Goal: Information Seeking & Learning: Check status

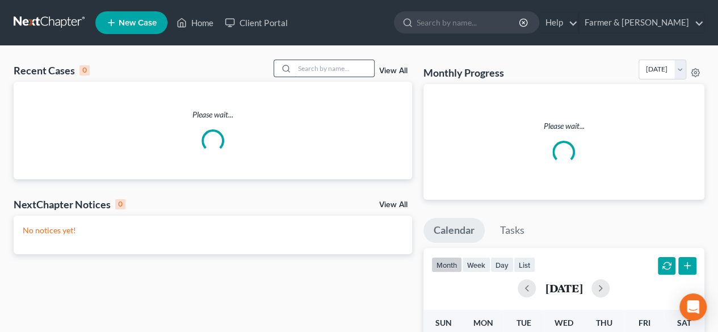
click at [311, 68] on input "search" at bounding box center [333, 68] width 79 height 16
paste input "24-50201"
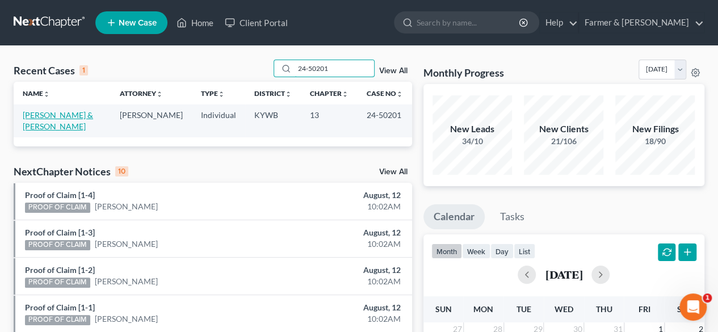
type input "24-50201"
click at [57, 113] on link "[PERSON_NAME] & [PERSON_NAME]" at bounding box center [58, 120] width 70 height 21
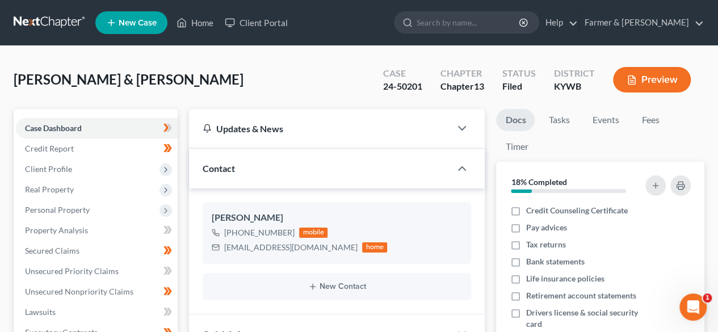
click at [192, 77] on div "[PERSON_NAME] & [PERSON_NAME] Upgraded Case 24-50201 Chapter Chapter 13 Status …" at bounding box center [359, 84] width 690 height 49
drag, startPoint x: 35, startPoint y: 24, endPoint x: 43, endPoint y: 27, distance: 8.4
click at [35, 24] on link at bounding box center [50, 22] width 73 height 20
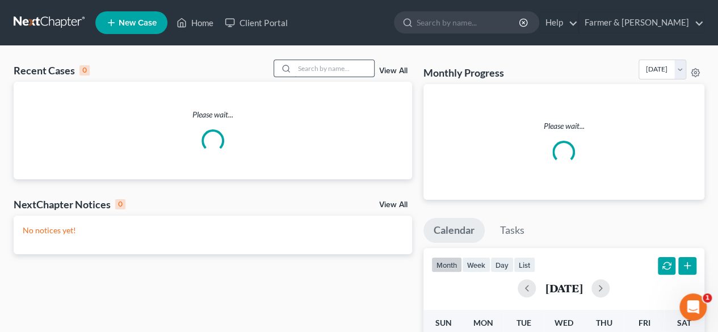
click at [331, 74] on input "search" at bounding box center [333, 68] width 79 height 16
paste input "24-10083"
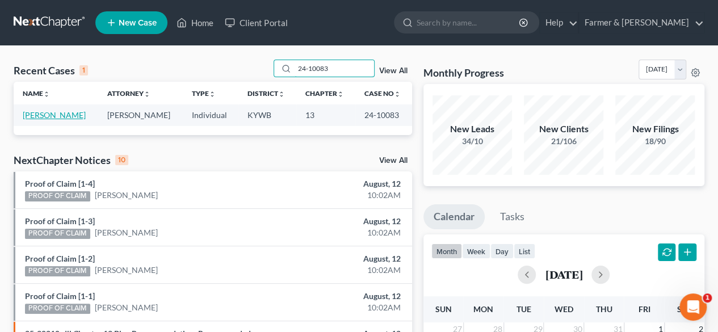
type input "24-10083"
drag, startPoint x: 70, startPoint y: 114, endPoint x: 77, endPoint y: 109, distance: 8.7
click at [70, 114] on link "Kaleher, Camillia" at bounding box center [54, 115] width 63 height 10
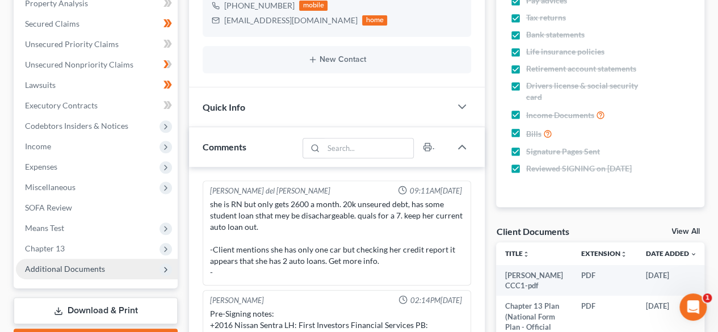
scroll to position [123, 0]
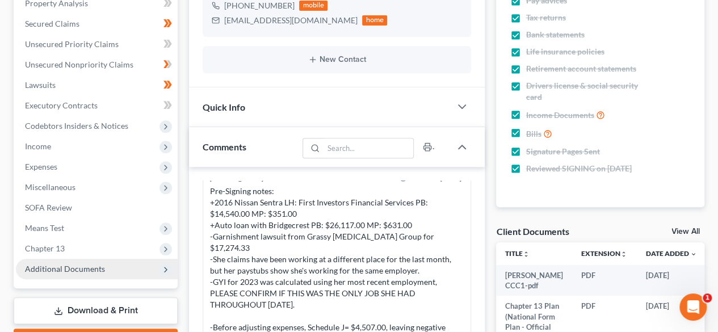
drag, startPoint x: 85, startPoint y: 266, endPoint x: 94, endPoint y: 265, distance: 9.1
click at [84, 266] on span "Additional Documents" at bounding box center [65, 269] width 80 height 10
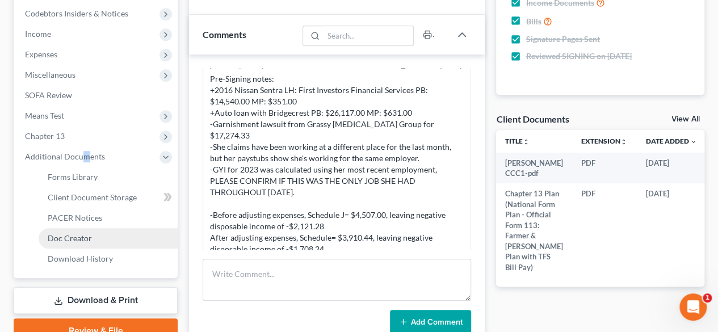
scroll to position [340, 0]
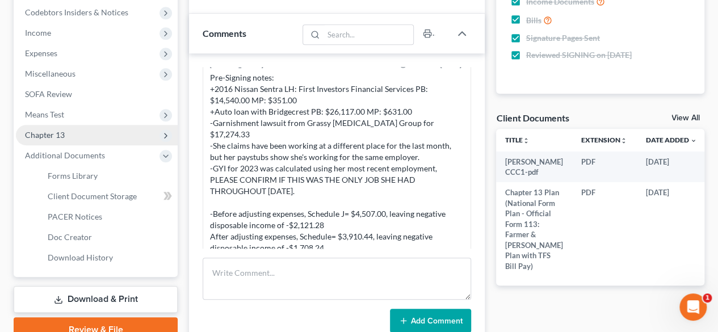
click at [44, 133] on span "Chapter 13" at bounding box center [45, 135] width 40 height 10
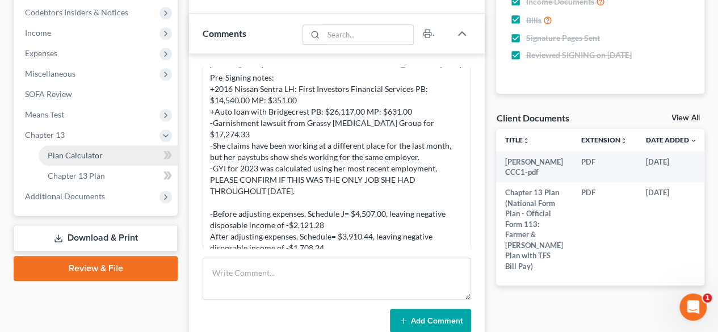
click at [79, 157] on span "Plan Calculator" at bounding box center [75, 155] width 55 height 10
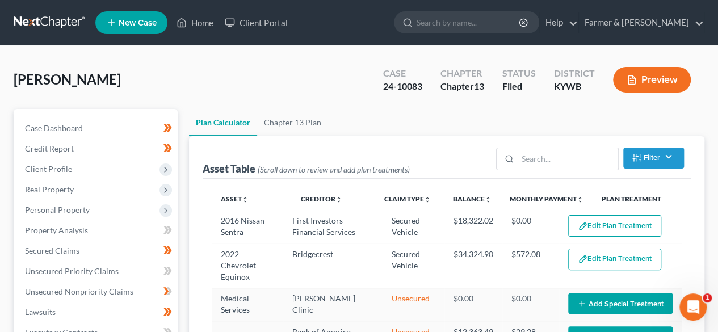
select select "59"
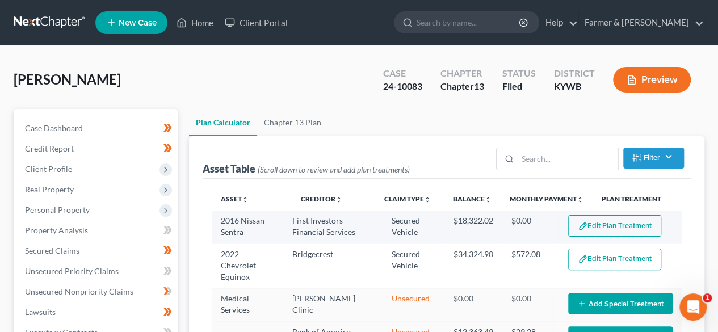
click at [606, 225] on button "Edit Plan Treatment" at bounding box center [614, 226] width 93 height 22
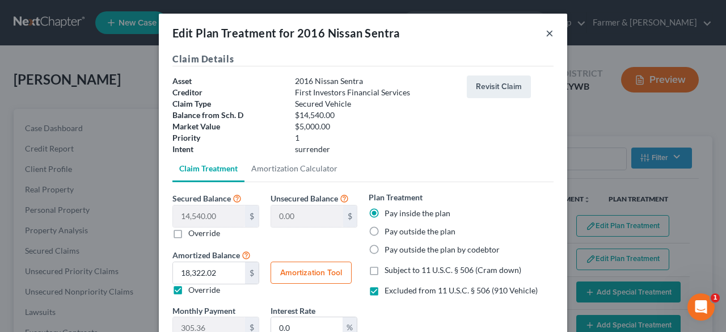
click at [547, 35] on button "×" at bounding box center [550, 33] width 8 height 14
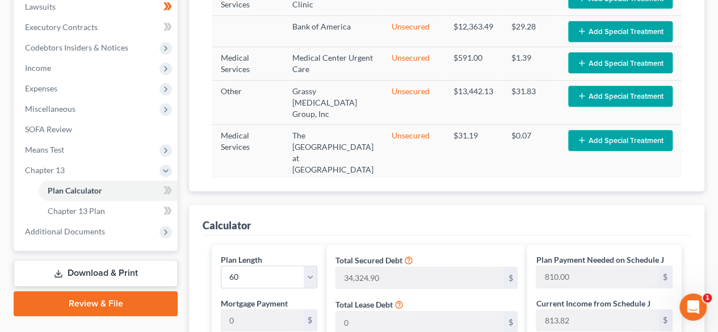
scroll to position [340, 0]
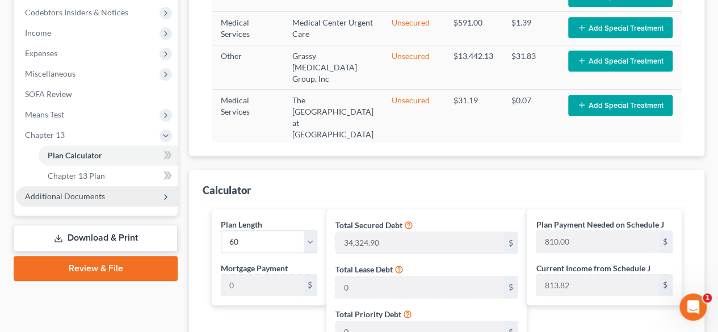
click at [85, 194] on span "Additional Documents" at bounding box center [65, 196] width 80 height 10
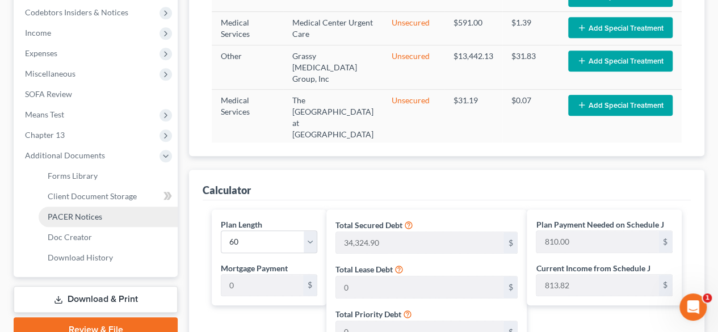
click at [82, 214] on span "PACER Notices" at bounding box center [75, 217] width 54 height 10
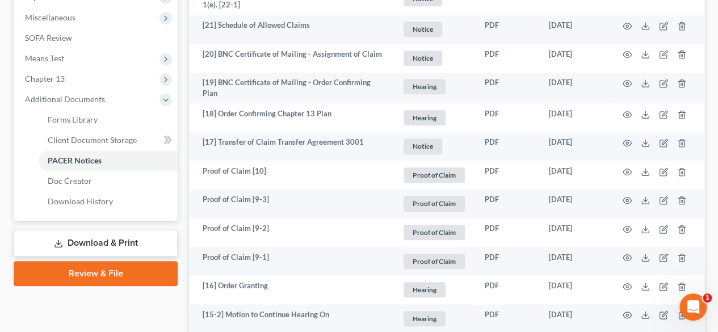
scroll to position [454, 0]
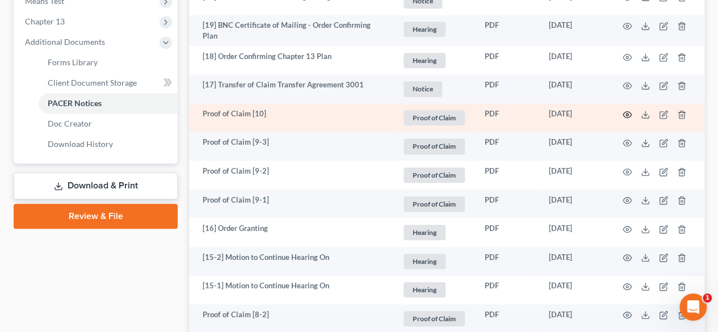
click at [626, 113] on circle "button" at bounding box center [627, 114] width 2 height 2
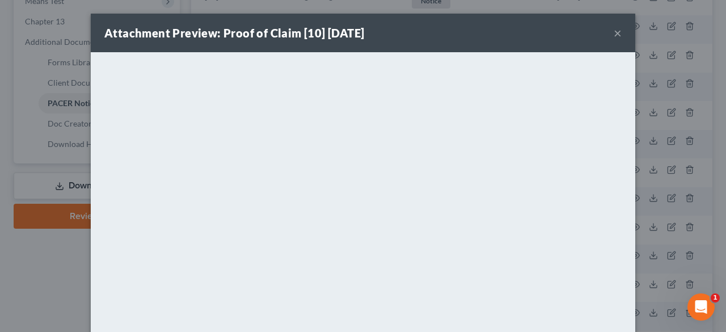
click at [614, 32] on button "×" at bounding box center [618, 33] width 8 height 14
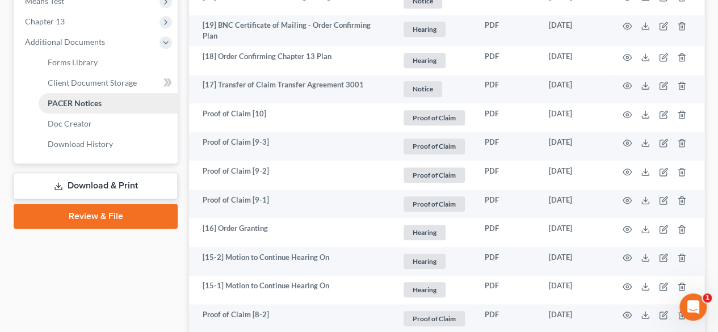
scroll to position [397, 0]
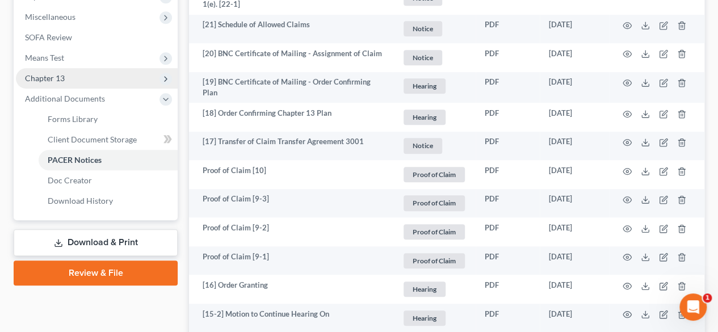
click at [67, 76] on span "Chapter 13" at bounding box center [97, 78] width 162 height 20
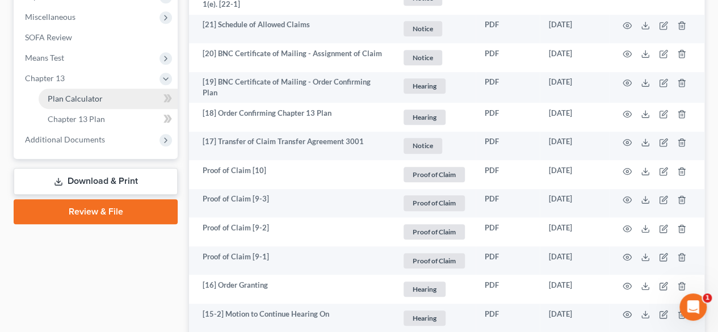
click at [75, 99] on span "Plan Calculator" at bounding box center [75, 99] width 55 height 10
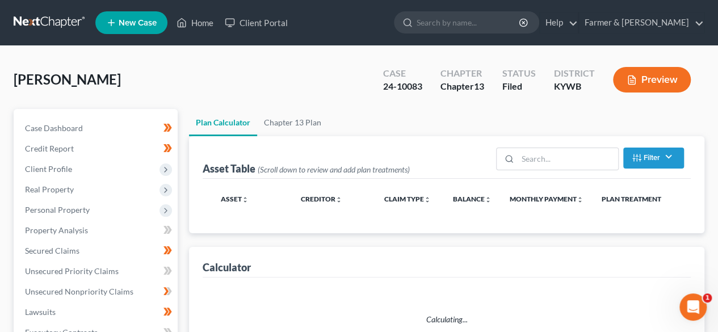
select select "59"
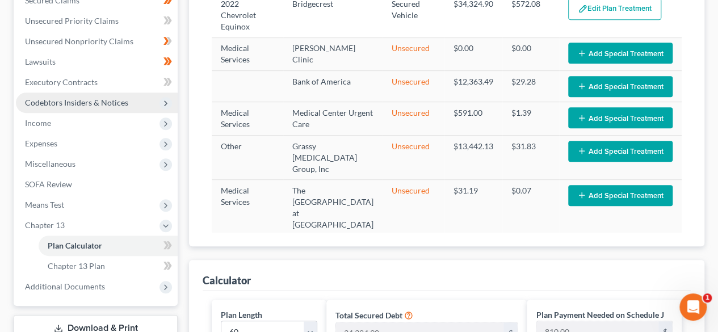
scroll to position [284, 0]
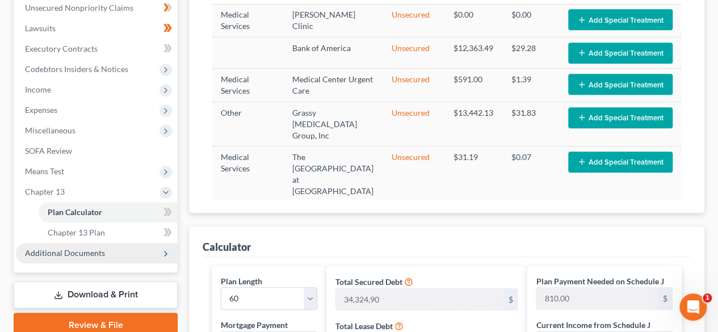
click at [95, 258] on span "Additional Documents" at bounding box center [97, 253] width 162 height 20
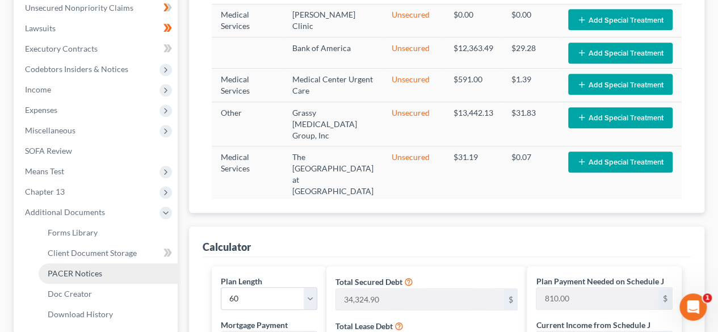
click at [88, 273] on span "PACER Notices" at bounding box center [75, 273] width 54 height 10
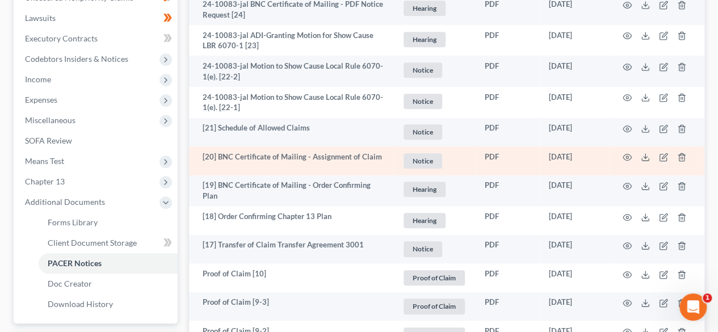
scroll to position [454, 0]
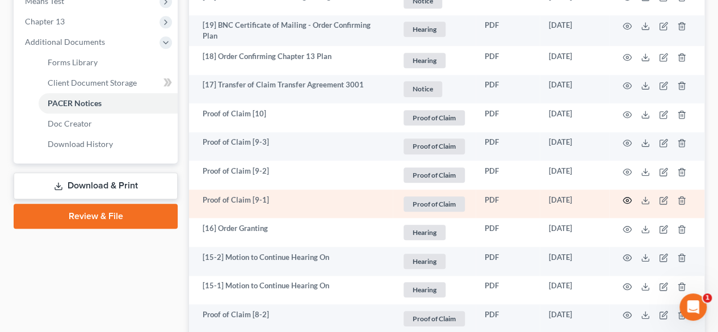
click at [625, 199] on icon "button" at bounding box center [626, 200] width 9 height 9
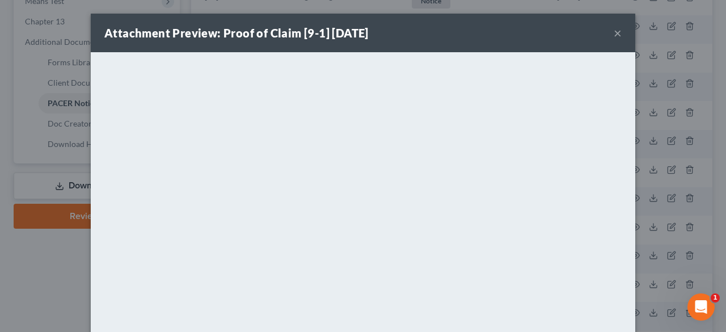
click at [608, 35] on div "Attachment Preview: Proof of Claim [9-1] 04/19/2024 ×" at bounding box center [363, 33] width 545 height 39
click at [614, 35] on button "×" at bounding box center [618, 33] width 8 height 14
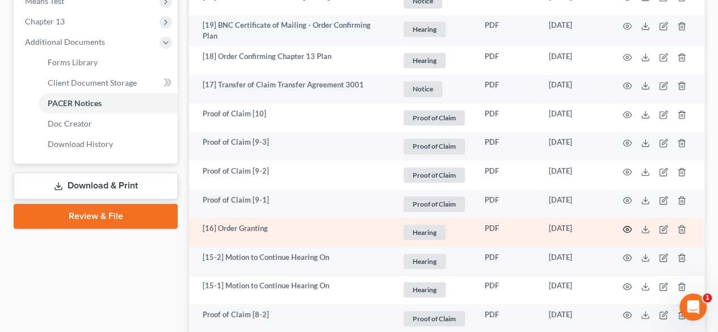
click at [627, 230] on icon "button" at bounding box center [626, 229] width 9 height 9
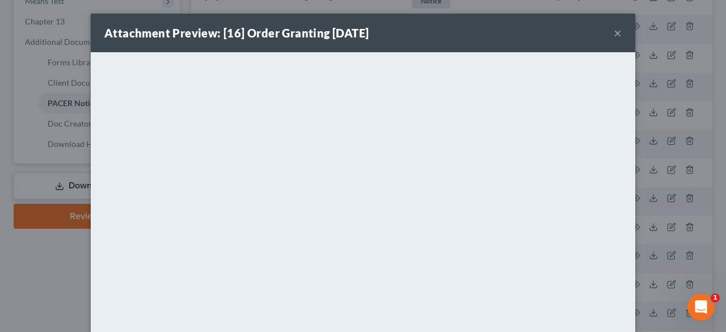
click at [619, 30] on div "Attachment Preview: [16] Order Granting 04/19/2024 ×" at bounding box center [363, 33] width 545 height 39
click at [615, 34] on button "×" at bounding box center [618, 33] width 8 height 14
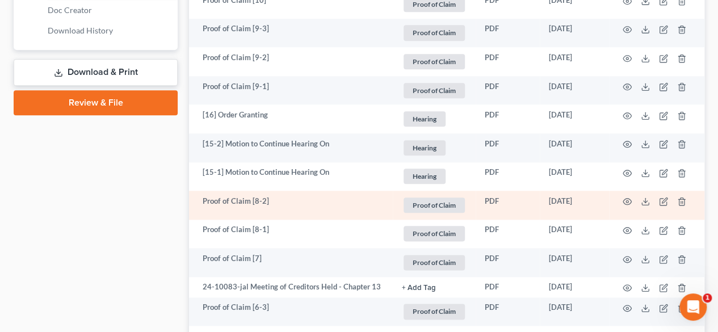
scroll to position [681, 0]
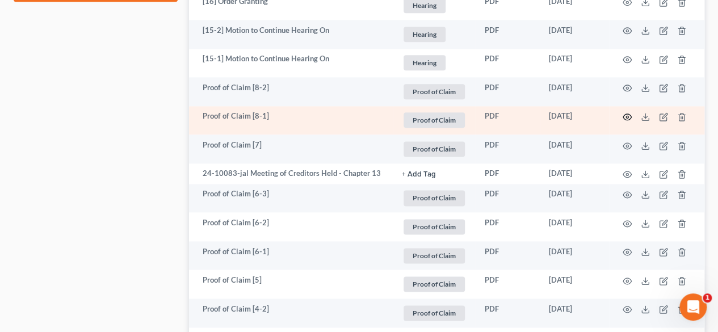
click at [626, 117] on circle "button" at bounding box center [627, 117] width 2 height 2
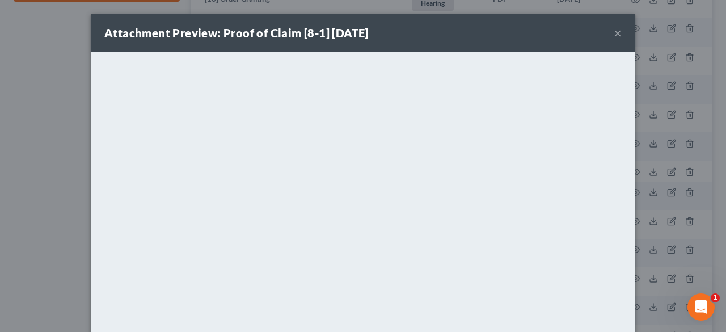
click at [614, 35] on button "×" at bounding box center [618, 33] width 8 height 14
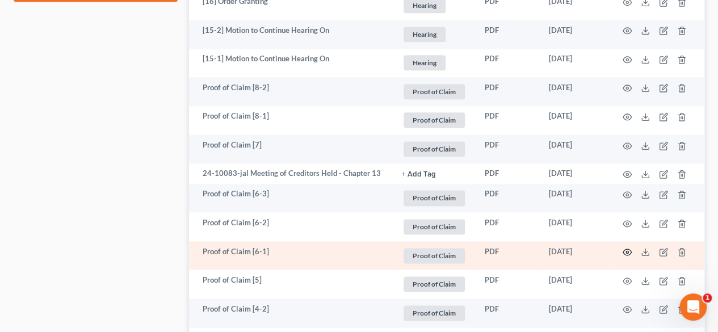
click at [629, 251] on icon "button" at bounding box center [626, 251] width 9 height 9
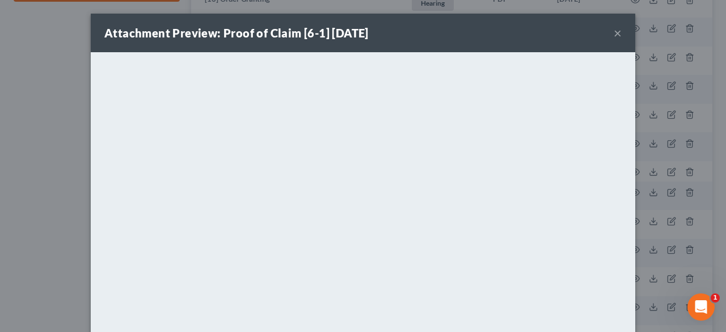
click at [614, 32] on button "×" at bounding box center [618, 33] width 8 height 14
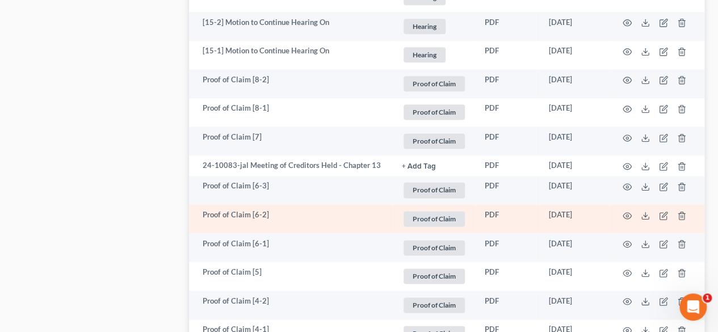
scroll to position [794, 0]
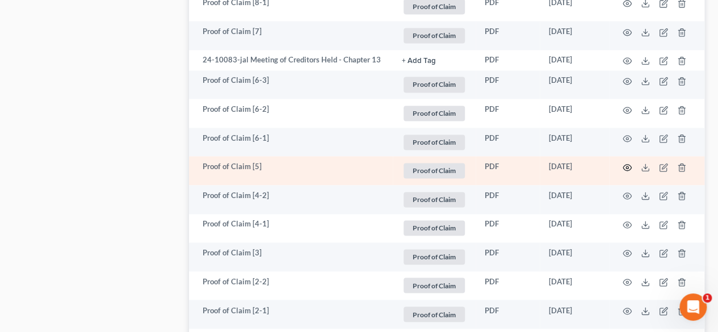
click at [628, 166] on icon "button" at bounding box center [626, 167] width 9 height 9
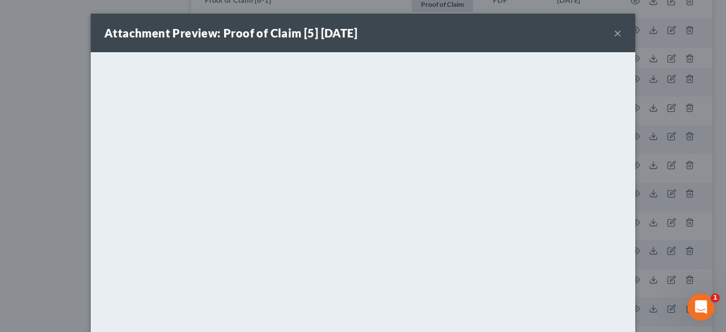
click at [614, 33] on button "×" at bounding box center [618, 33] width 8 height 14
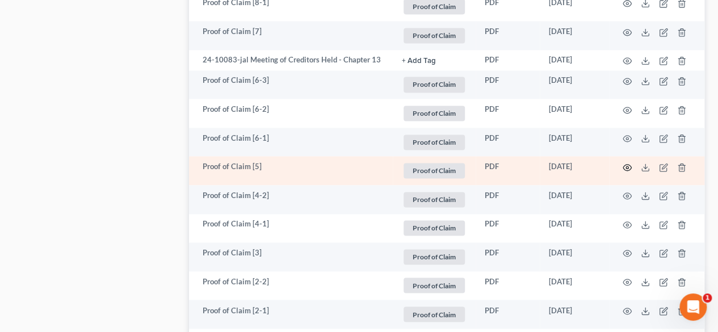
click at [629, 166] on icon "button" at bounding box center [626, 167] width 9 height 9
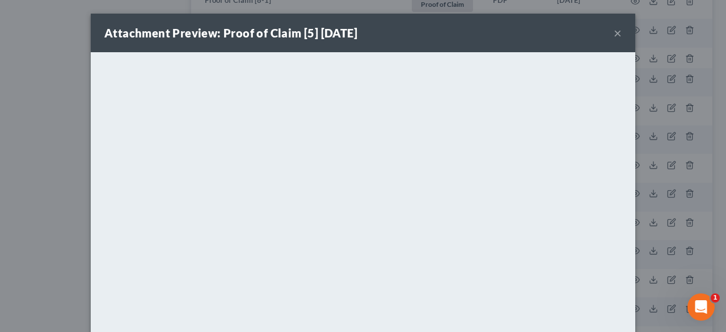
click at [608, 32] on div "Attachment Preview: Proof of Claim [5] 03/11/2024 ×" at bounding box center [363, 33] width 545 height 39
drag, startPoint x: 613, startPoint y: 34, endPoint x: 627, endPoint y: 31, distance: 14.0
click at [614, 35] on button "×" at bounding box center [618, 33] width 8 height 14
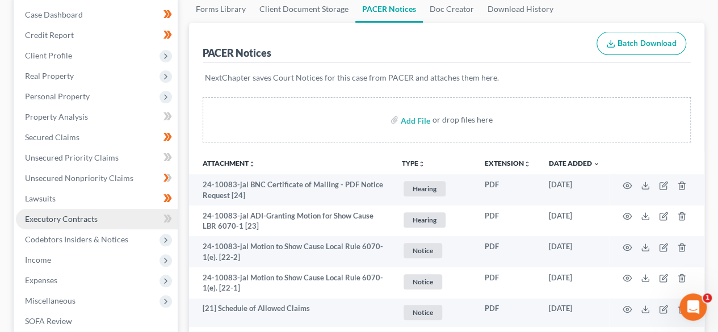
scroll to position [0, 0]
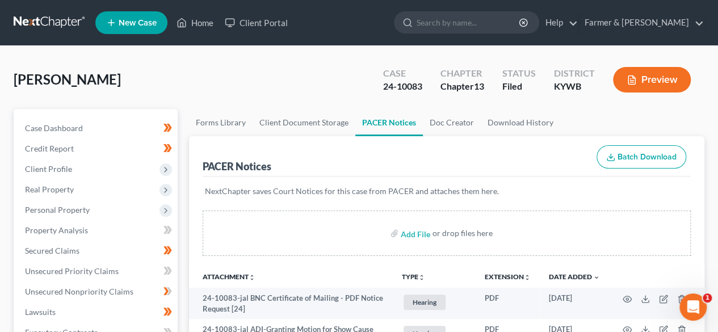
click at [51, 22] on link at bounding box center [50, 22] width 73 height 20
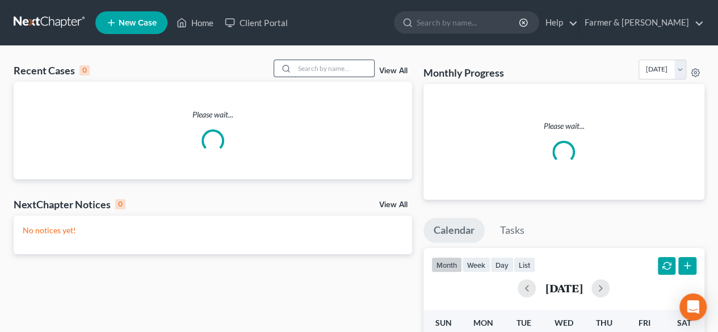
click at [320, 63] on input "search" at bounding box center [333, 68] width 79 height 16
paste input "23-50120"
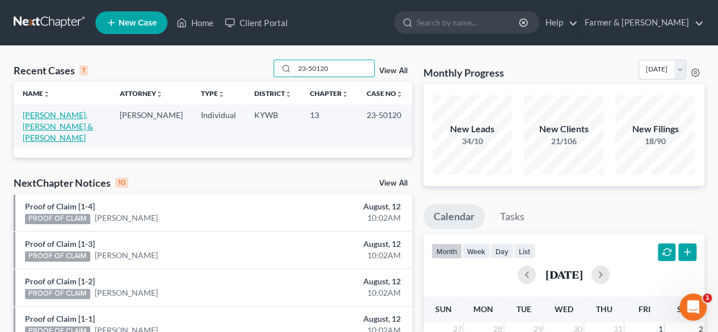
type input "23-50120"
click at [74, 115] on link "Breece, Kayelee & Derek" at bounding box center [58, 126] width 70 height 32
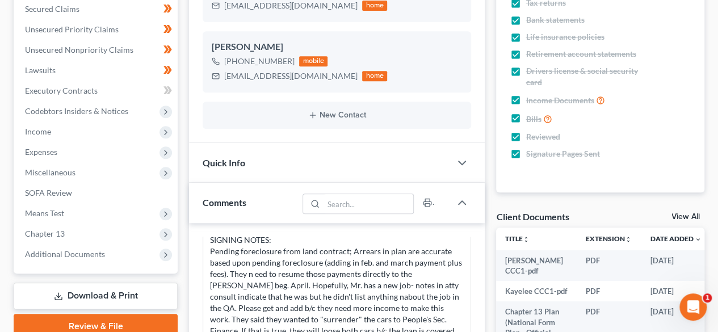
scroll to position [284, 0]
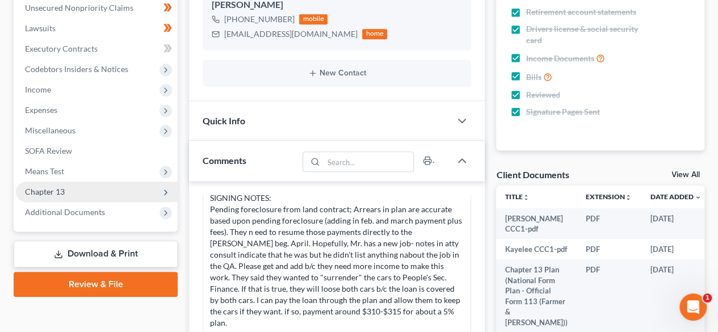
click at [58, 193] on span "Chapter 13" at bounding box center [45, 192] width 40 height 10
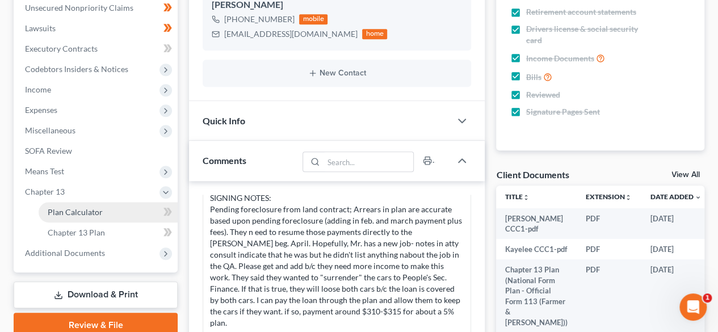
click at [86, 209] on span "Plan Calculator" at bounding box center [75, 212] width 55 height 10
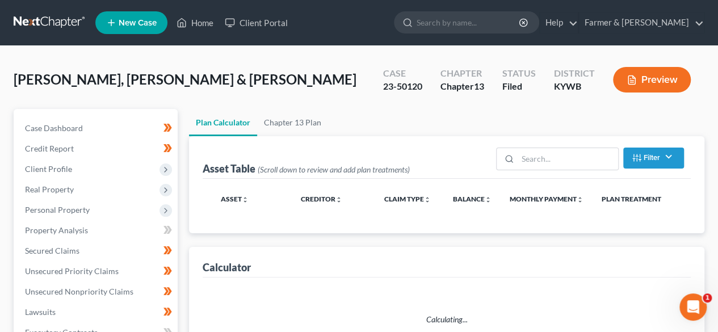
select select "59"
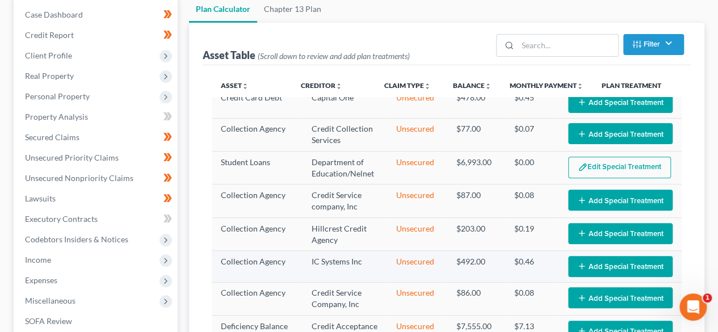
scroll to position [230, 0]
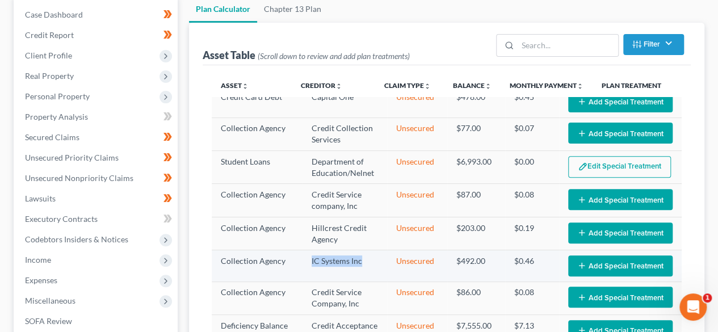
drag, startPoint x: 324, startPoint y: 242, endPoint x: 349, endPoint y: 242, distance: 25.5
click at [349, 250] on td "IC Systems Inc" at bounding box center [344, 265] width 85 height 31
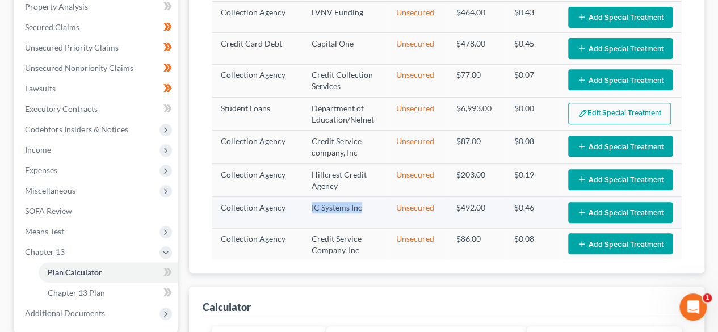
scroll to position [227, 0]
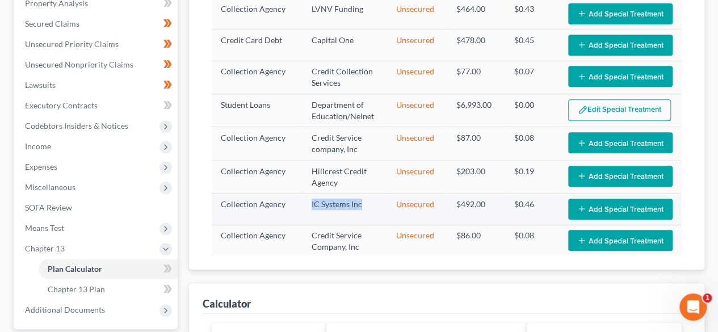
click at [332, 197] on td "IC Systems Inc" at bounding box center [344, 208] width 85 height 31
drag, startPoint x: 293, startPoint y: 184, endPoint x: 352, endPoint y: 189, distance: 59.8
click at [352, 193] on td "IC Systems Inc" at bounding box center [344, 208] width 85 height 31
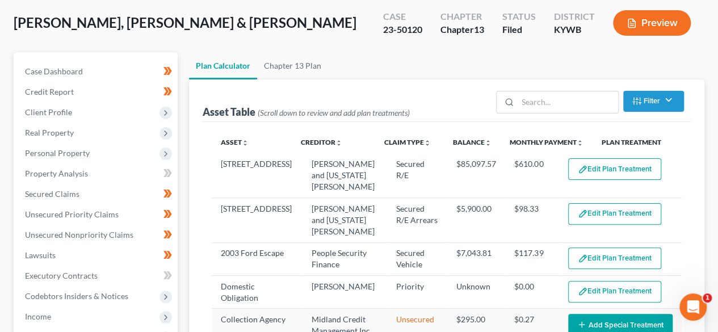
scroll to position [0, 0]
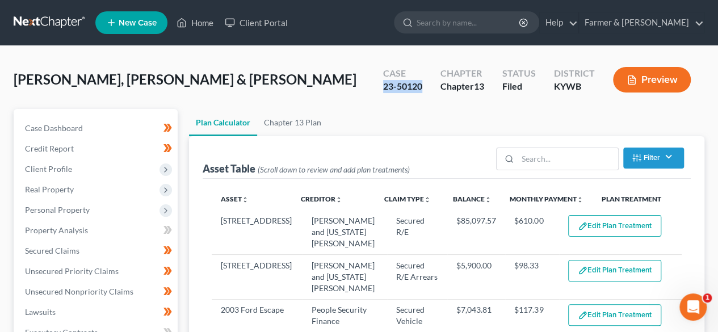
drag, startPoint x: 426, startPoint y: 87, endPoint x: 380, endPoint y: 91, distance: 46.7
click at [380, 91] on div "Case 23-50120" at bounding box center [402, 80] width 57 height 33
copy div "23-50120"
click at [43, 23] on link at bounding box center [50, 22] width 73 height 20
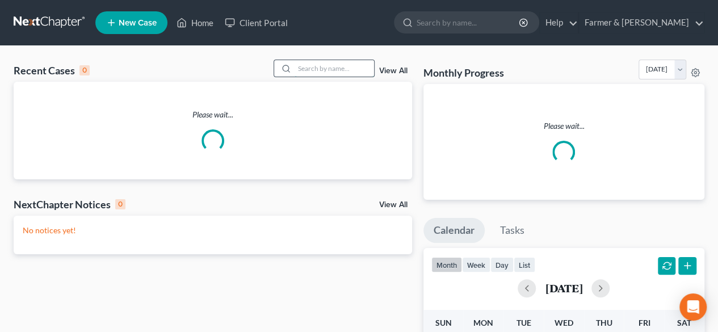
click at [302, 68] on input "search" at bounding box center [333, 68] width 79 height 16
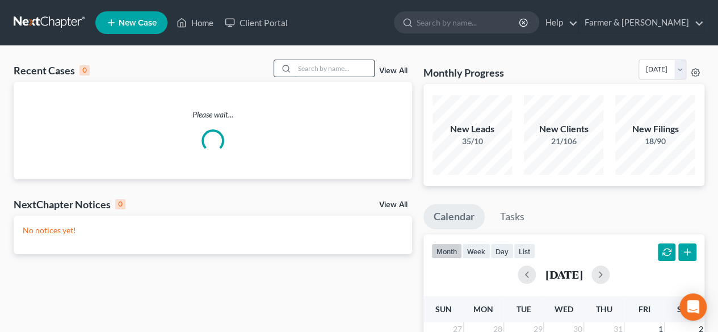
paste input "25-50728"
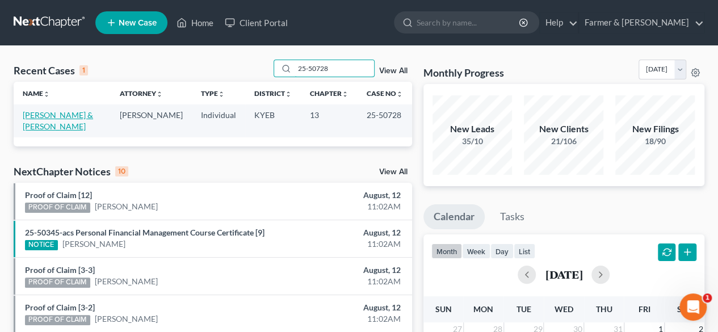
type input "25-50728"
click at [86, 113] on link "Reid, Randal & Stollings-Reid, Katherine" at bounding box center [58, 120] width 70 height 21
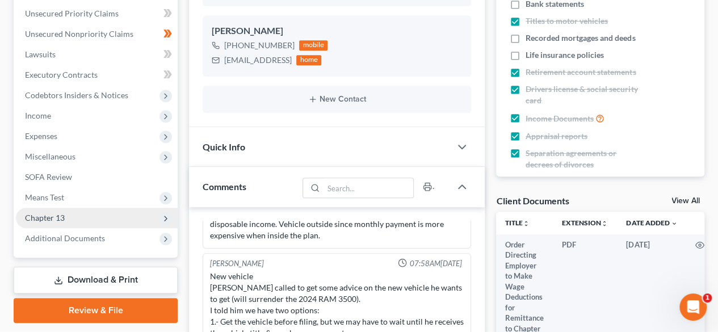
scroll to position [284, 0]
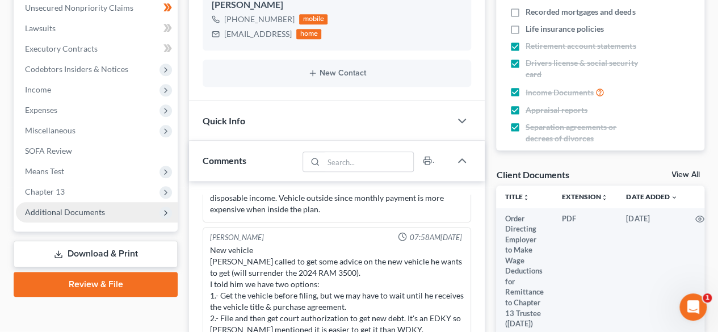
click at [91, 212] on span "Additional Documents" at bounding box center [65, 212] width 80 height 10
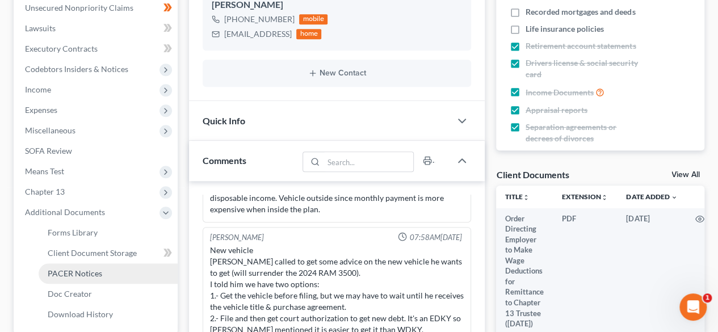
click at [90, 272] on span "PACER Notices" at bounding box center [75, 273] width 54 height 10
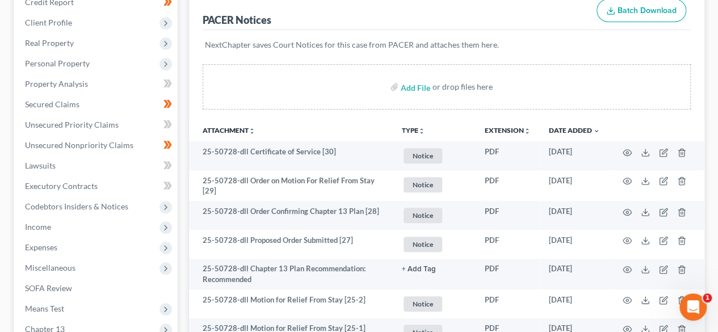
scroll to position [170, 0]
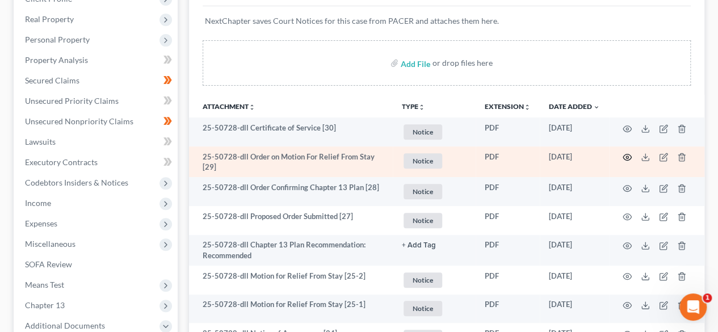
click at [625, 157] on icon "button" at bounding box center [626, 157] width 9 height 9
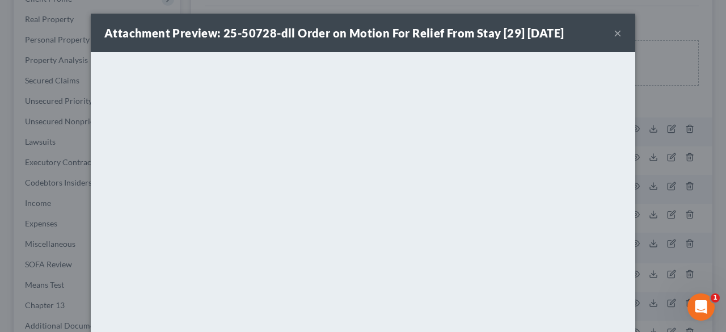
click at [616, 34] on button "×" at bounding box center [618, 33] width 8 height 14
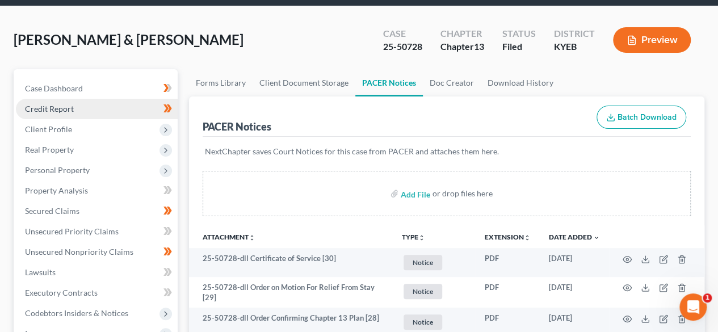
scroll to position [0, 0]
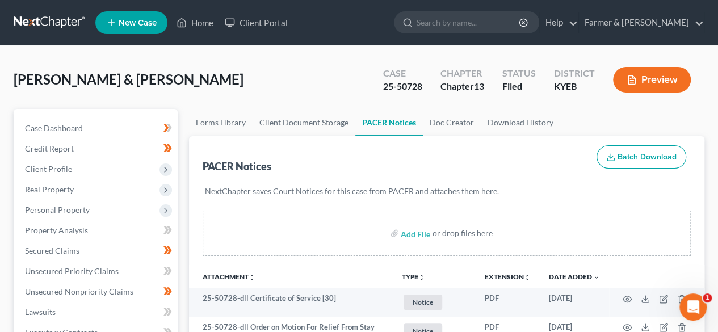
click at [57, 26] on link at bounding box center [50, 22] width 73 height 20
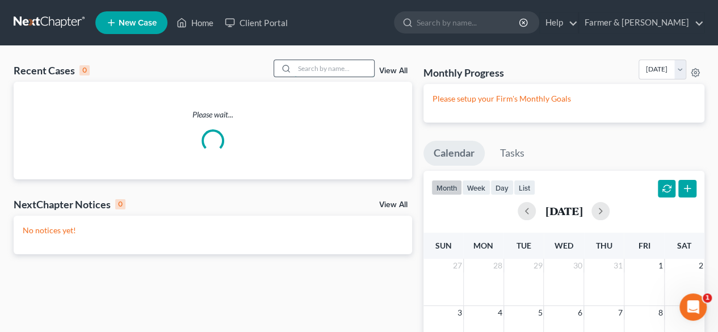
click at [323, 65] on input "search" at bounding box center [333, 68] width 79 height 16
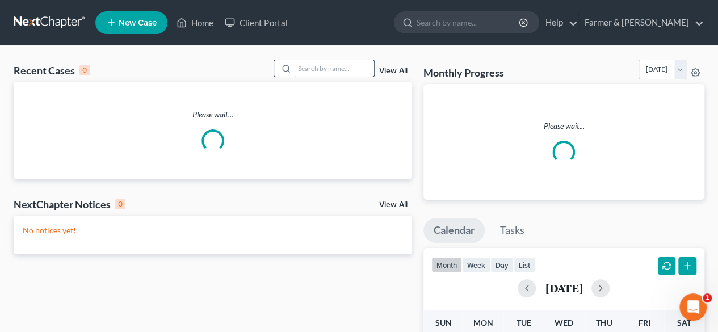
paste input "22-50181"
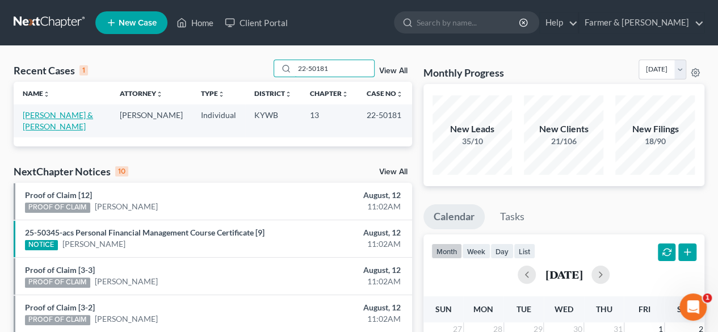
type input "22-50181"
click at [51, 112] on link "[PERSON_NAME] & [PERSON_NAME]" at bounding box center [58, 120] width 70 height 21
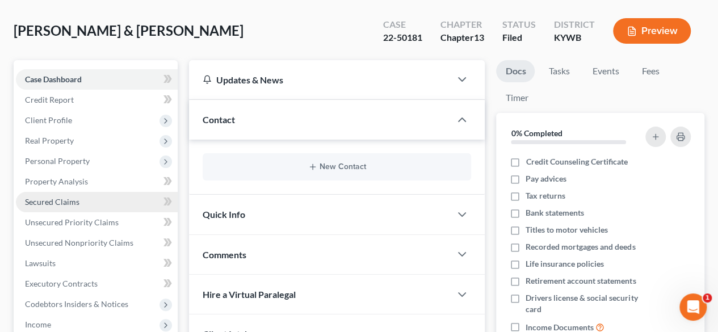
scroll to position [227, 0]
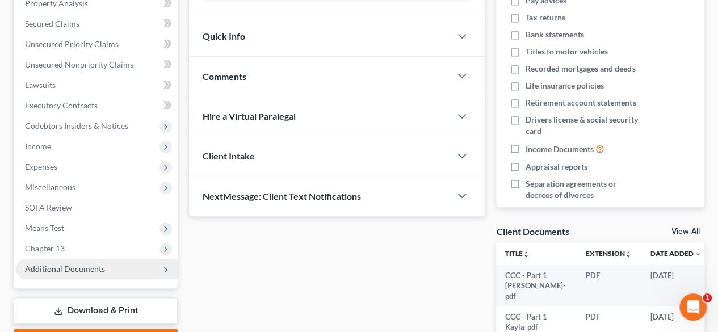
click at [76, 272] on span "Additional Documents" at bounding box center [65, 269] width 80 height 10
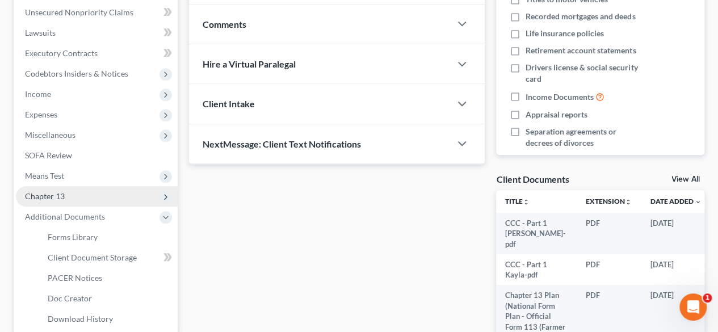
scroll to position [340, 0]
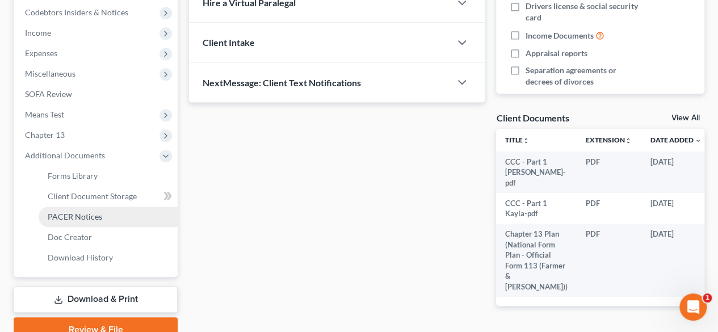
click at [86, 214] on span "PACER Notices" at bounding box center [75, 217] width 54 height 10
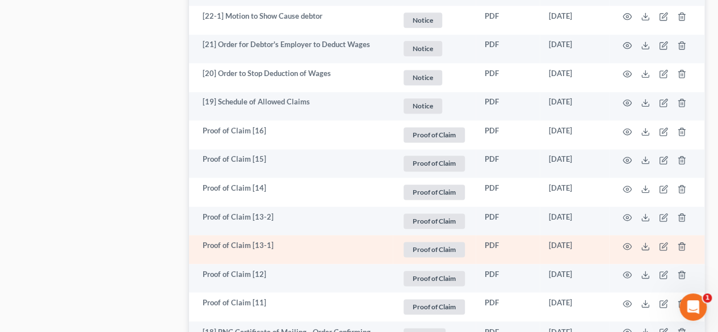
scroll to position [794, 0]
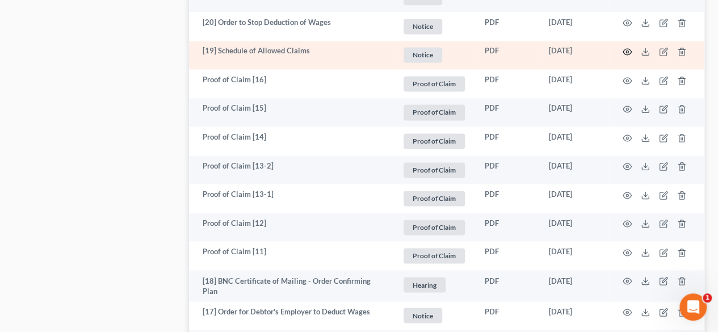
click at [630, 52] on icon "button" at bounding box center [626, 51] width 9 height 9
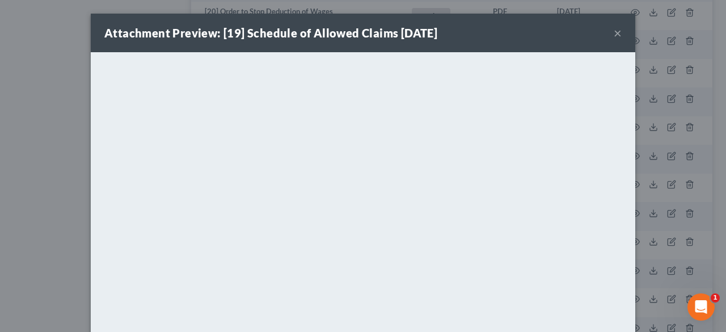
click at [614, 33] on button "×" at bounding box center [618, 33] width 8 height 14
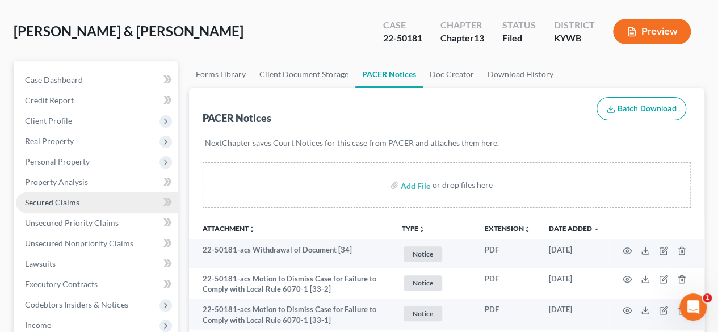
scroll to position [0, 0]
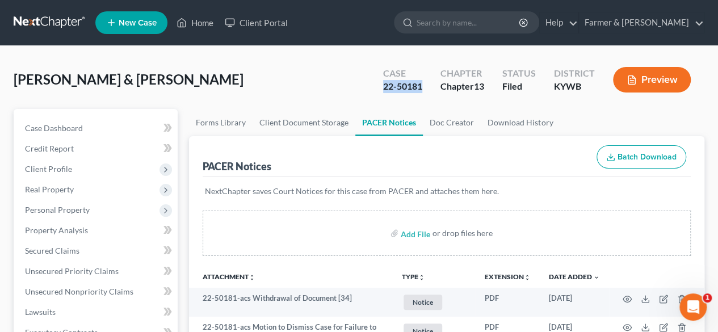
drag, startPoint x: 422, startPoint y: 88, endPoint x: 359, endPoint y: 92, distance: 63.7
click at [359, 92] on div "Cole, Kayla & Joshua Upgraded Case 22-50181 Chapter Chapter 13 Status Filed Dis…" at bounding box center [359, 84] width 690 height 49
copy div "22-50181"
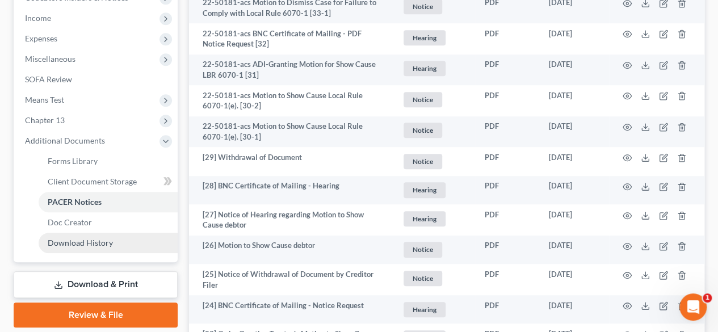
scroll to position [454, 0]
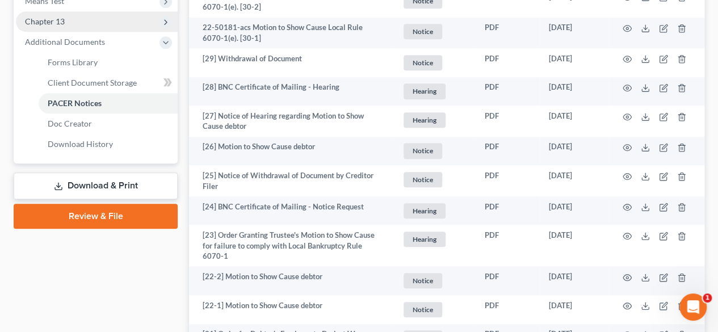
click at [54, 28] on span "Chapter 13" at bounding box center [97, 21] width 162 height 20
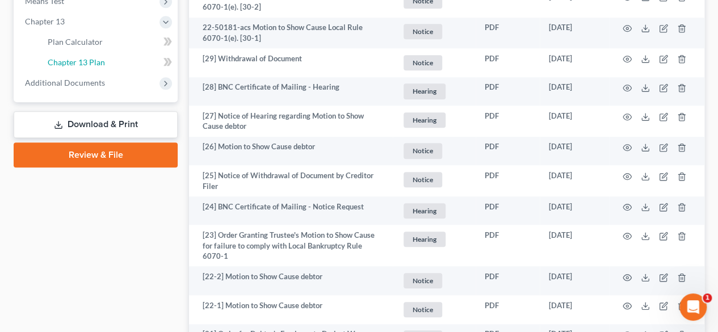
click at [70, 61] on span "Chapter 13 Plan" at bounding box center [76, 62] width 57 height 10
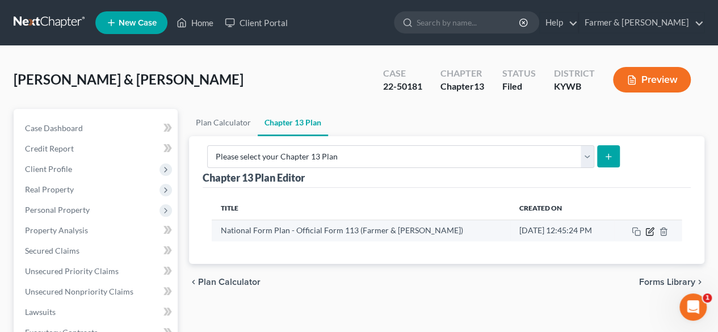
click at [648, 227] on icon "button" at bounding box center [649, 231] width 9 height 9
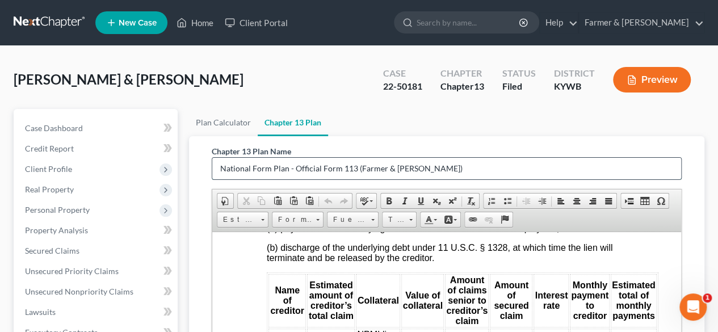
click at [469, 167] on input "National Form Plan - Official Form 113 (Farmer & Wright)" at bounding box center [446, 169] width 469 height 22
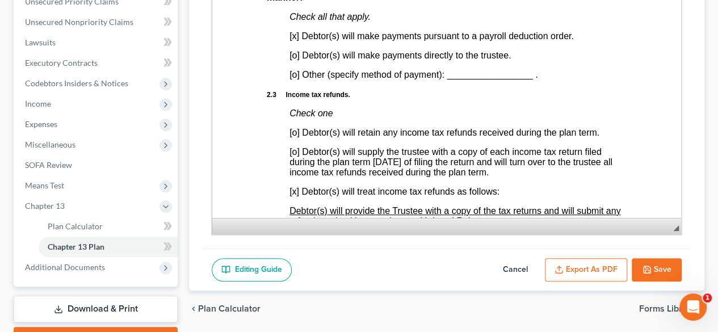
scroll to position [331, 0]
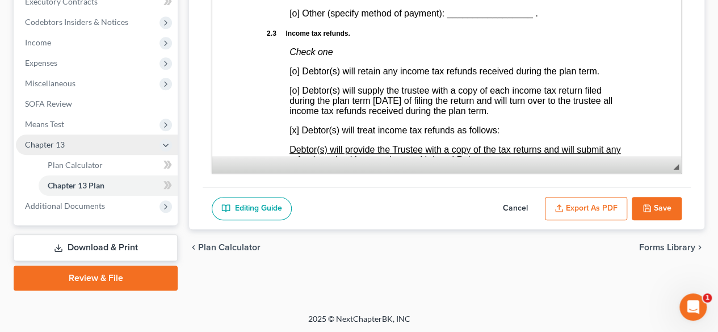
click at [47, 145] on span "Chapter 13" at bounding box center [45, 145] width 40 height 10
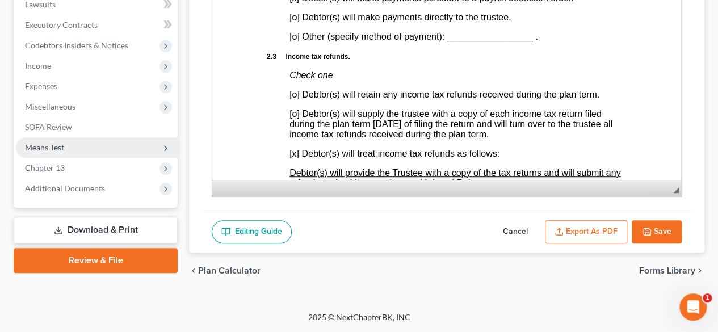
scroll to position [304, 0]
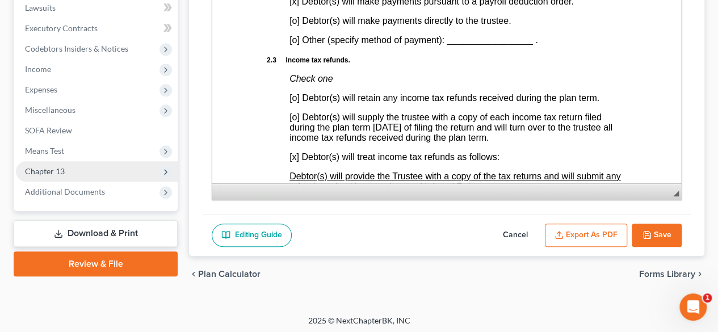
click at [57, 172] on span "Chapter 13" at bounding box center [45, 171] width 40 height 10
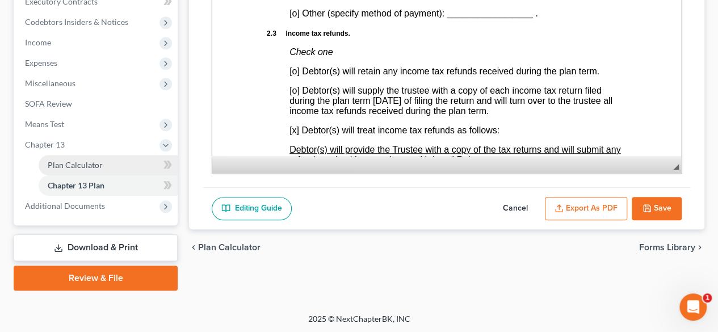
click at [79, 168] on span "Plan Calculator" at bounding box center [75, 165] width 55 height 10
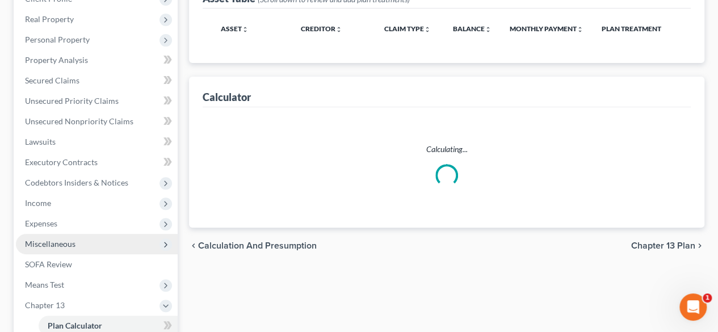
select select "59"
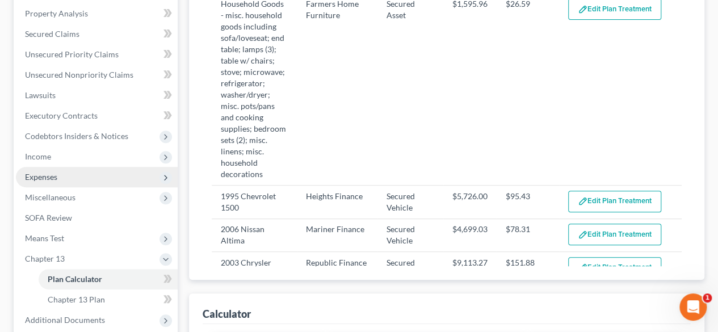
scroll to position [340, 0]
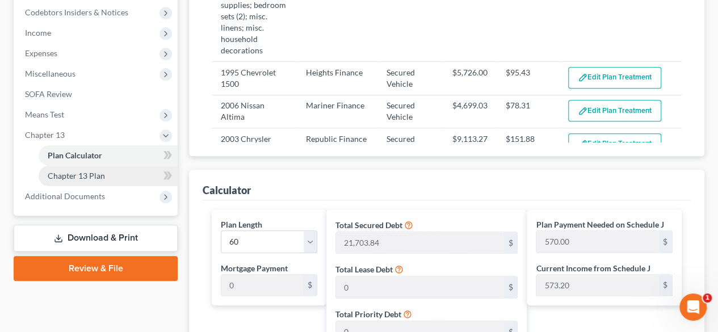
drag, startPoint x: 91, startPoint y: 175, endPoint x: 128, endPoint y: 171, distance: 37.7
click at [91, 176] on span "Chapter 13 Plan" at bounding box center [76, 176] width 57 height 10
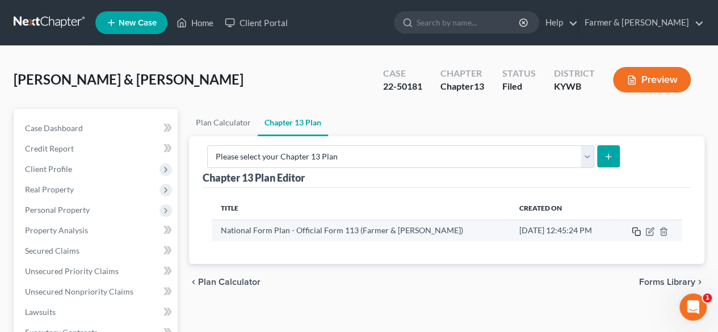
click at [636, 227] on icon "button" at bounding box center [635, 231] width 9 height 9
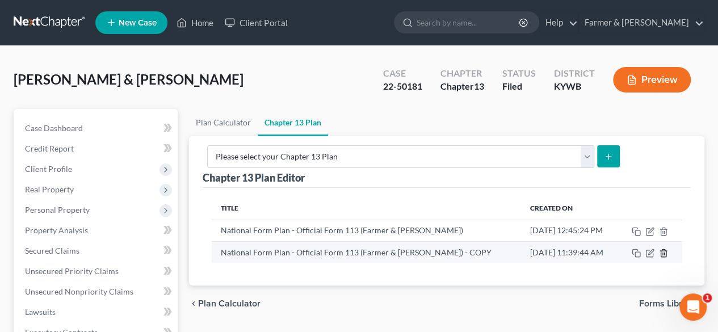
click at [665, 248] on icon "button" at bounding box center [663, 252] width 9 height 9
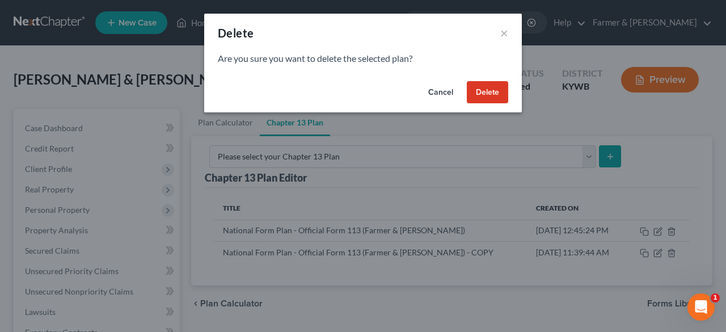
click at [492, 100] on button "Delete" at bounding box center [487, 92] width 41 height 23
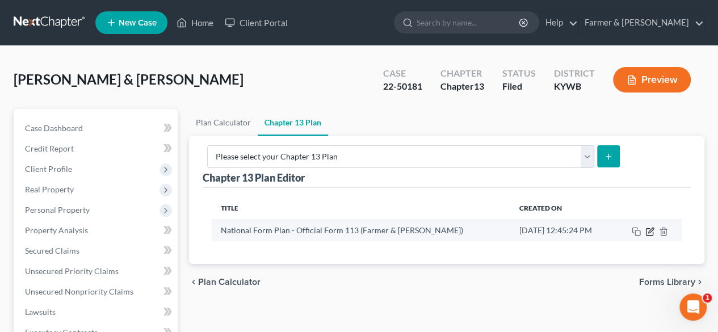
click at [648, 227] on icon "button" at bounding box center [650, 229] width 5 height 5
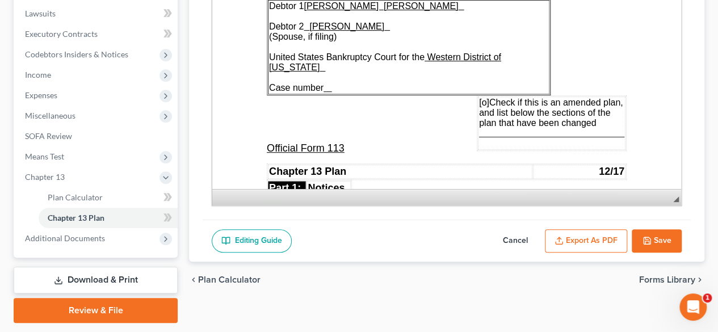
scroll to position [331, 0]
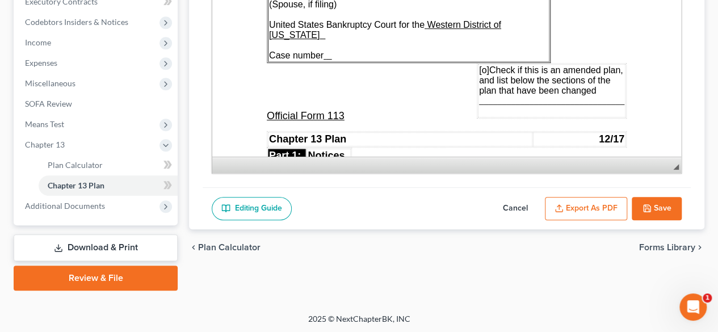
click at [596, 198] on button "Export as PDF" at bounding box center [586, 209] width 82 height 24
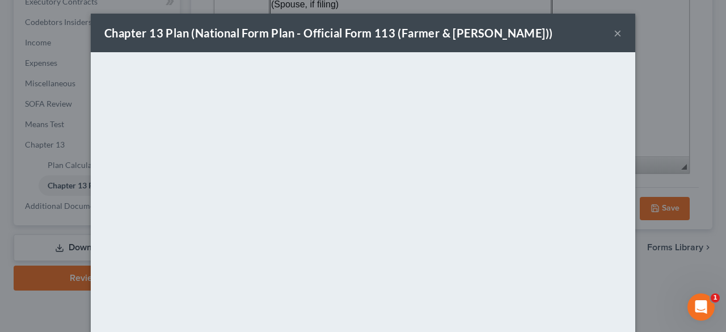
drag, startPoint x: 612, startPoint y: 36, endPoint x: 640, endPoint y: 54, distance: 33.7
click at [614, 36] on button "×" at bounding box center [618, 33] width 8 height 14
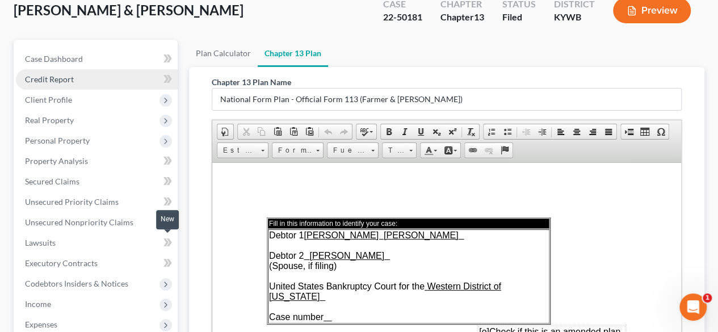
scroll to position [0, 0]
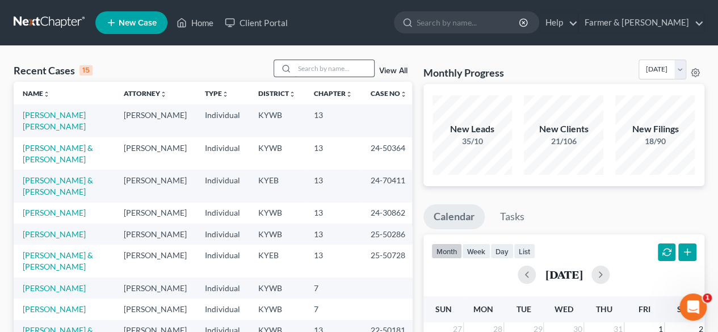
click at [318, 71] on input "search" at bounding box center [333, 68] width 79 height 16
paste input "22-10754"
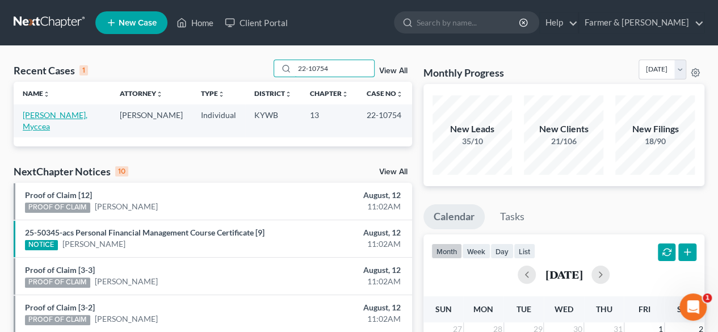
type input "22-10754"
click at [62, 116] on link "[PERSON_NAME], Myccea" at bounding box center [55, 120] width 65 height 21
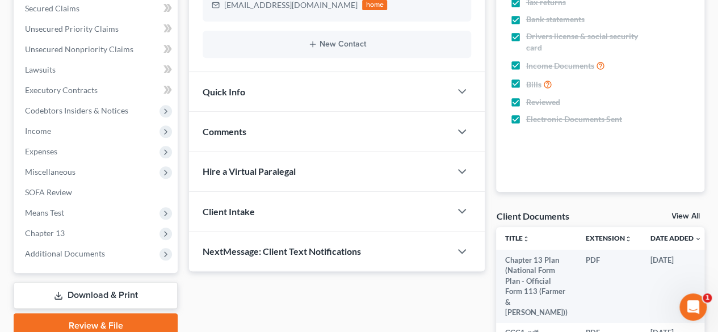
scroll to position [284, 0]
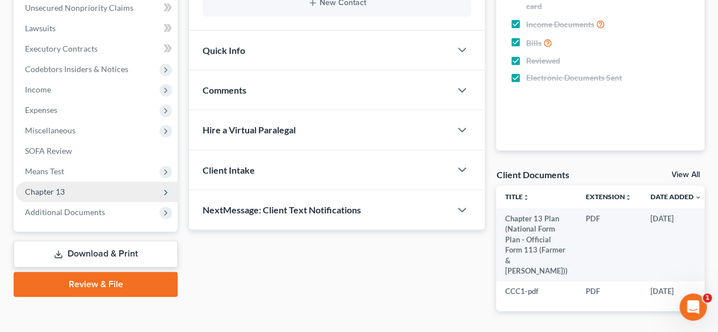
drag, startPoint x: 86, startPoint y: 209, endPoint x: 128, endPoint y: 183, distance: 48.9
click at [86, 209] on span "Additional Documents" at bounding box center [65, 212] width 80 height 10
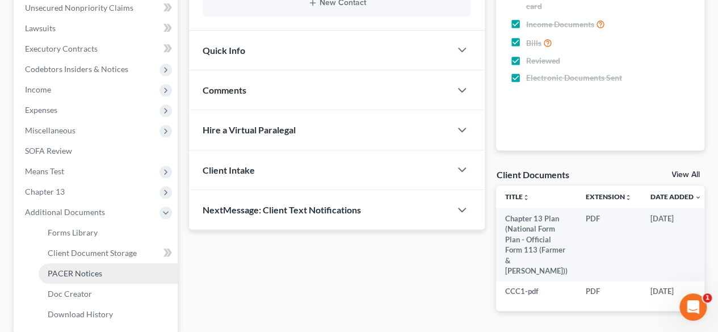
click at [77, 273] on span "PACER Notices" at bounding box center [75, 273] width 54 height 10
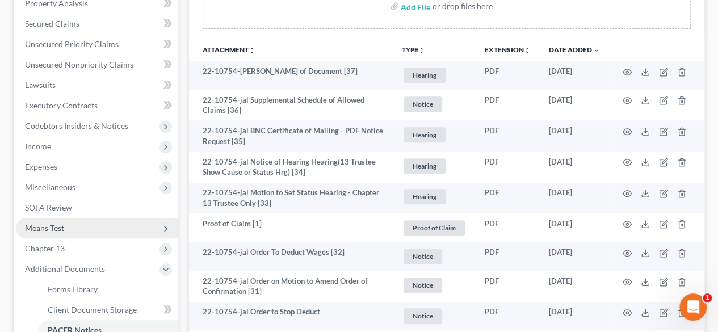
scroll to position [340, 0]
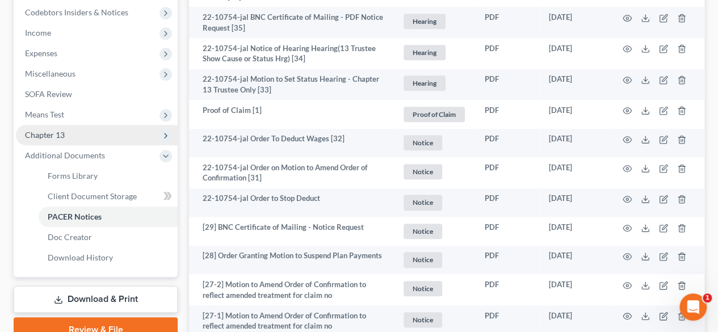
click at [82, 139] on span "Chapter 13" at bounding box center [97, 135] width 162 height 20
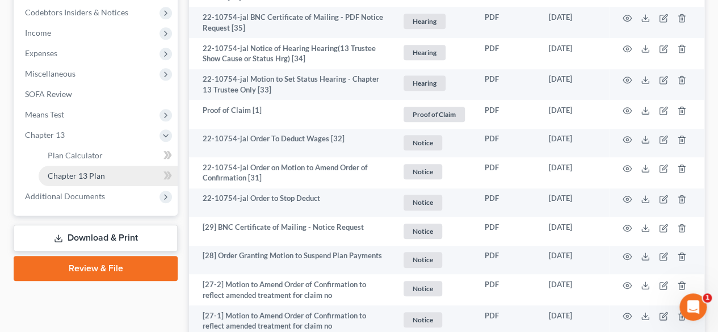
click at [90, 178] on span "Chapter 13 Plan" at bounding box center [76, 176] width 57 height 10
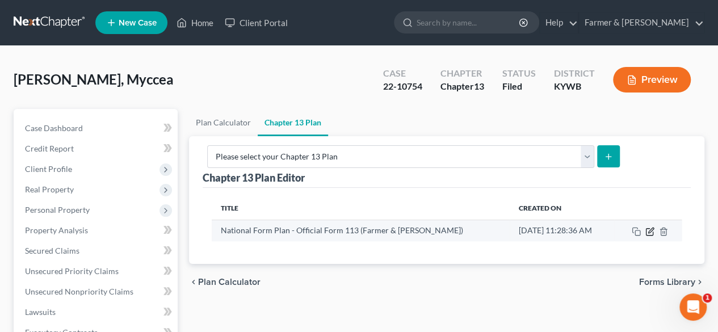
click at [650, 227] on icon "button" at bounding box center [649, 231] width 9 height 9
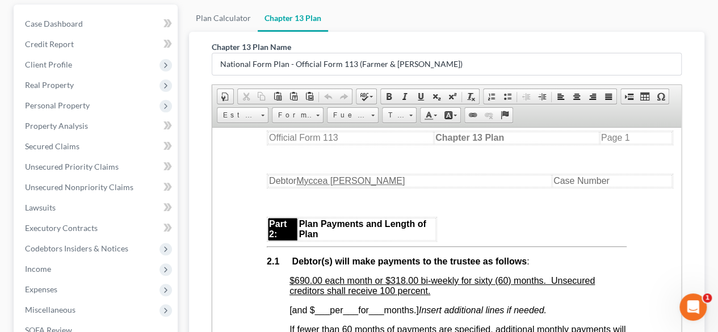
scroll to position [57, 0]
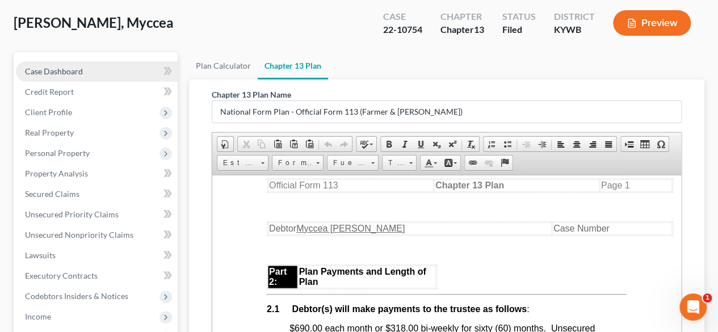
drag, startPoint x: 74, startPoint y: 71, endPoint x: 109, endPoint y: 61, distance: 37.2
click at [74, 71] on span "Case Dashboard" at bounding box center [54, 71] width 58 height 10
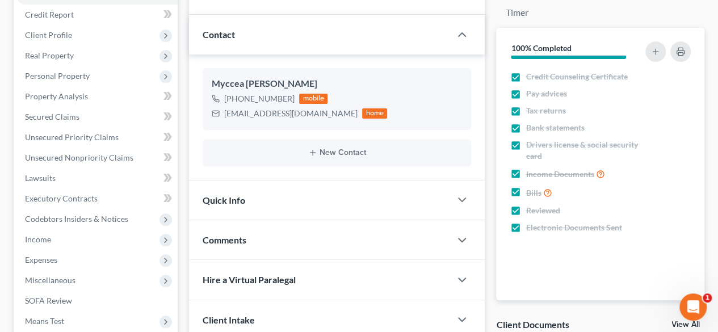
scroll to position [170, 0]
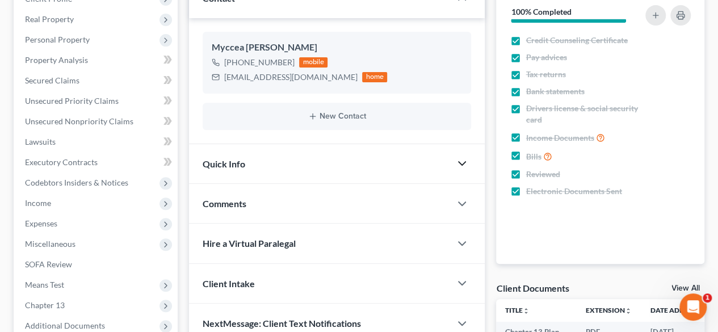
click at [458, 162] on polyline "button" at bounding box center [461, 163] width 7 height 3
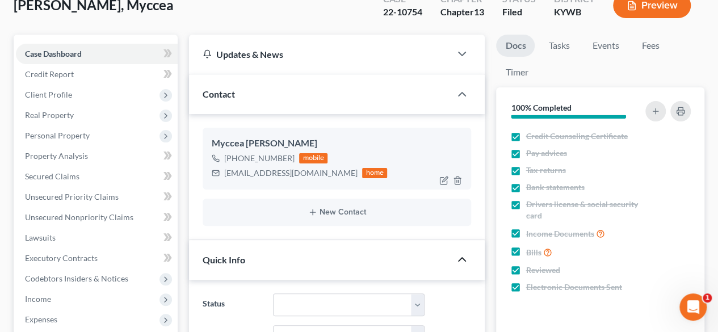
scroll to position [57, 0]
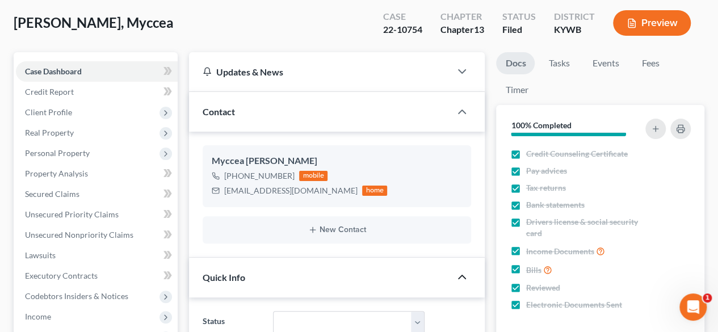
click at [189, 32] on div "Blewitt, Myccea Upgraded Case 22-10754 Chapter Chapter 13 Status Filed District…" at bounding box center [359, 27] width 690 height 49
drag, startPoint x: 128, startPoint y: 22, endPoint x: 12, endPoint y: 24, distance: 115.8
click at [12, 24] on div "Blewitt, Myccea Upgraded Case 22-10754 Chapter Chapter 13 Status Filed District…" at bounding box center [359, 311] width 718 height 645
copy span "Blewitt, Myccea"
drag, startPoint x: 427, startPoint y: 29, endPoint x: 378, endPoint y: 33, distance: 49.0
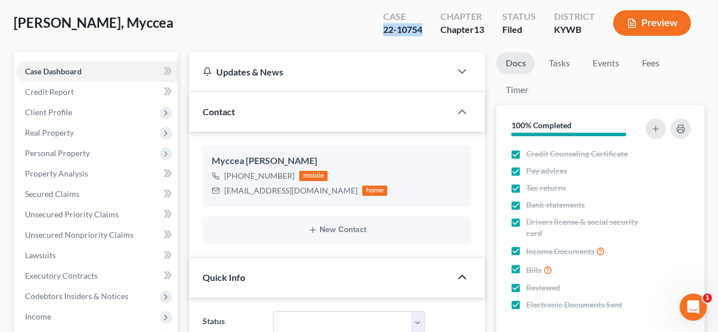
click at [378, 33] on div "Case 22-10754" at bounding box center [402, 23] width 57 height 33
copy div "22-10754"
click at [202, 24] on div "Blewitt, Myccea Upgraded Case 22-10754 Chapter Chapter 13 Status Filed District…" at bounding box center [359, 27] width 690 height 49
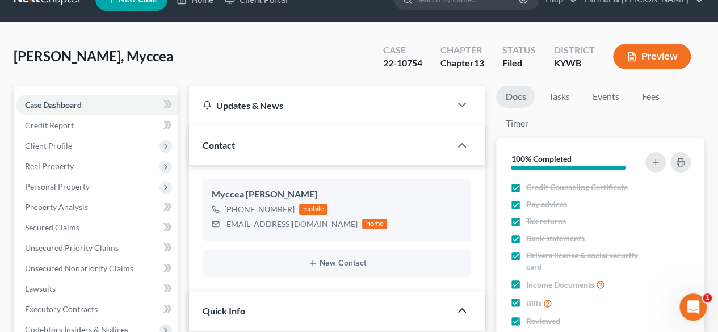
scroll to position [0, 0]
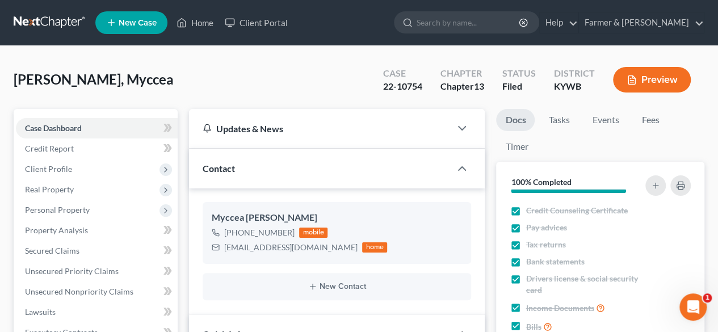
click at [43, 27] on link at bounding box center [50, 22] width 73 height 20
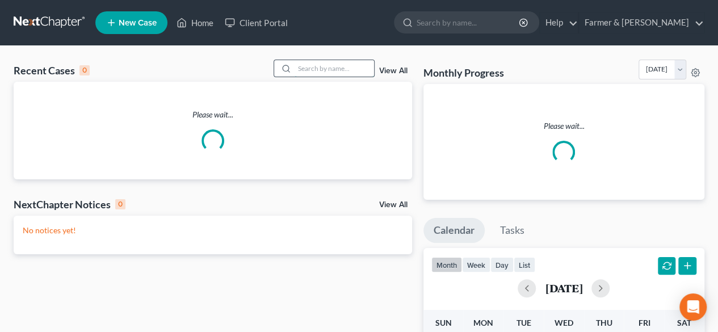
click at [325, 66] on input "search" at bounding box center [333, 68] width 79 height 16
paste input "25-50785"
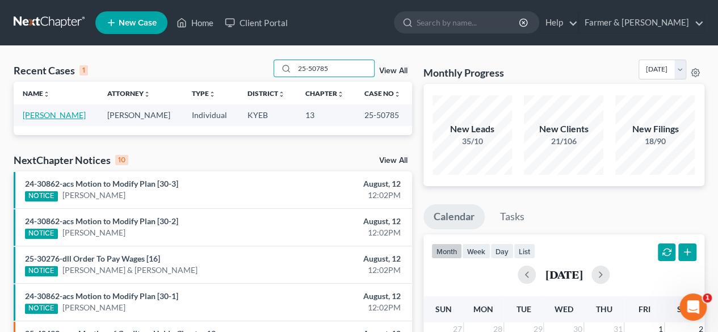
type input "25-50785"
click at [58, 115] on link "[PERSON_NAME]" at bounding box center [54, 115] width 63 height 10
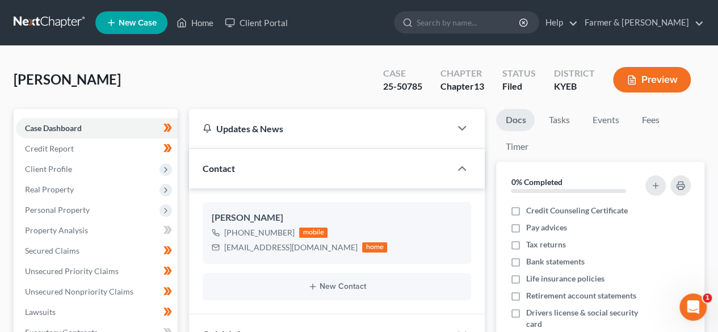
scroll to position [560, 0]
drag, startPoint x: 58, startPoint y: 22, endPoint x: 100, endPoint y: 16, distance: 42.4
click at [58, 22] on link at bounding box center [50, 22] width 73 height 20
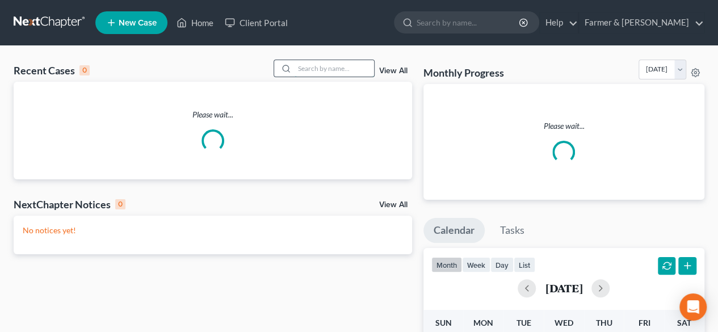
click at [326, 68] on input "search" at bounding box center [333, 68] width 79 height 16
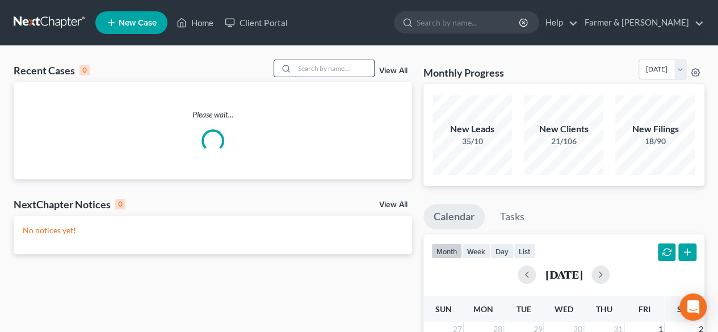
paste input "25-30230"
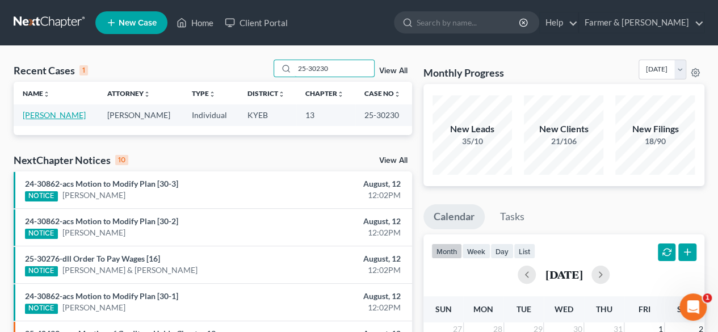
type input "25-30230"
click at [66, 116] on link "[PERSON_NAME]" at bounding box center [54, 115] width 63 height 10
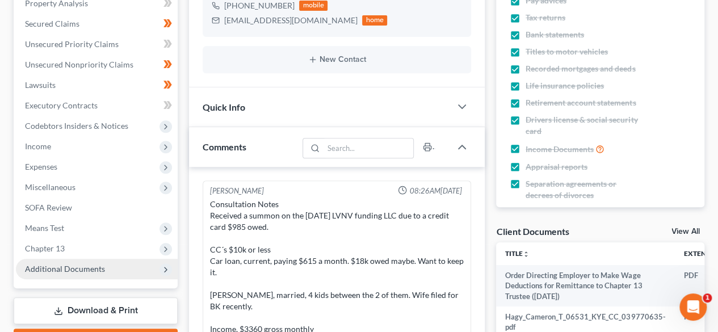
scroll to position [168, 0]
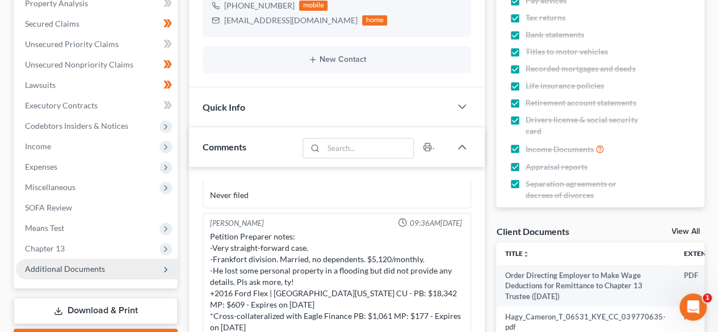
click at [93, 269] on span "Additional Documents" at bounding box center [65, 269] width 80 height 10
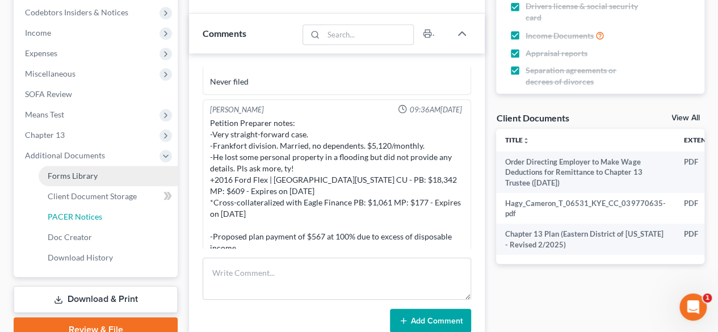
drag, startPoint x: 81, startPoint y: 217, endPoint x: 153, endPoint y: 176, distance: 82.5
click at [81, 216] on span "PACER Notices" at bounding box center [75, 217] width 54 height 10
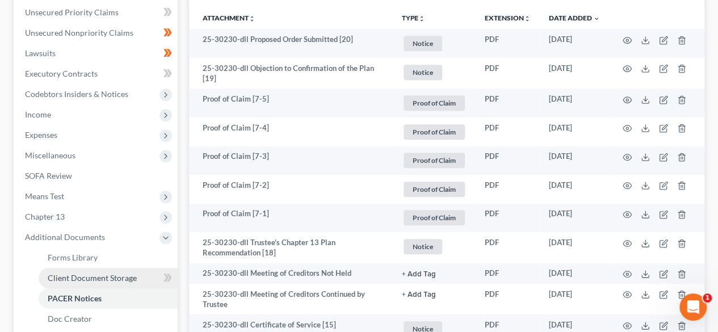
scroll to position [340, 0]
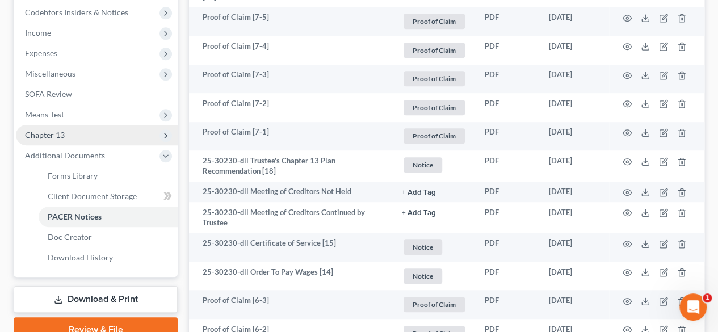
click at [55, 136] on span "Chapter 13" at bounding box center [45, 135] width 40 height 10
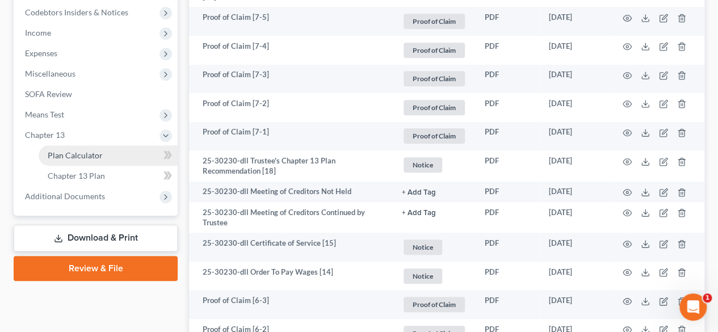
click at [84, 157] on span "Plan Calculator" at bounding box center [75, 155] width 55 height 10
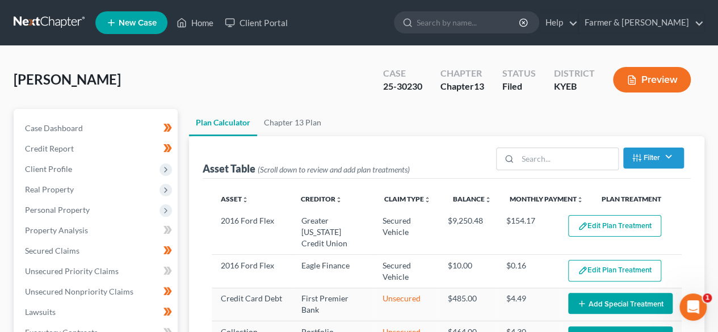
select select "59"
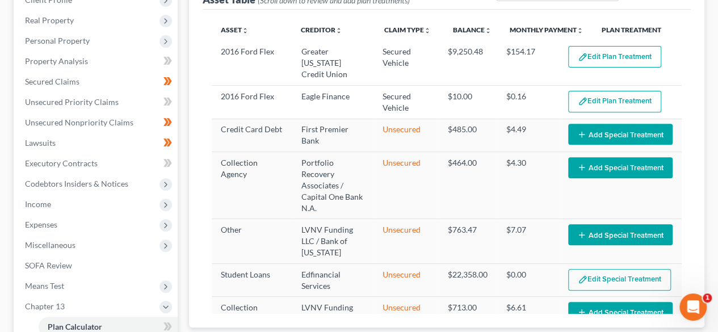
scroll to position [284, 0]
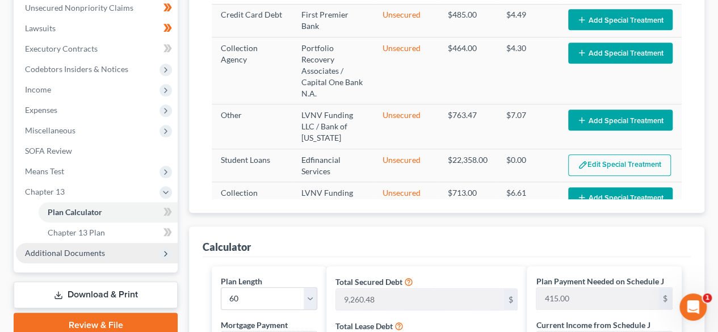
click at [113, 255] on span "Additional Documents" at bounding box center [97, 253] width 162 height 20
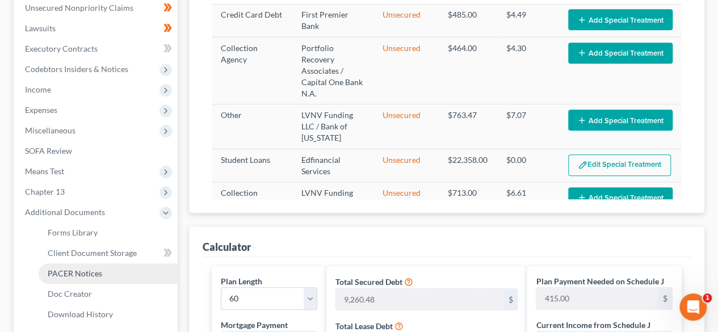
click at [89, 272] on span "PACER Notices" at bounding box center [75, 273] width 54 height 10
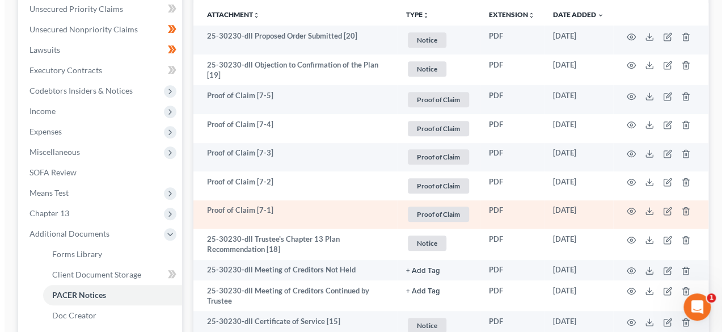
scroll to position [284, 0]
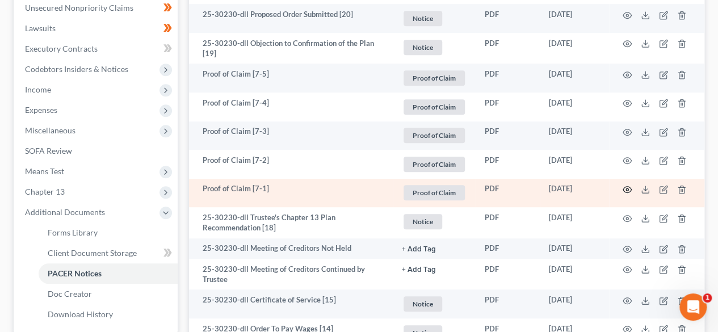
click at [629, 189] on icon "button" at bounding box center [626, 189] width 9 height 9
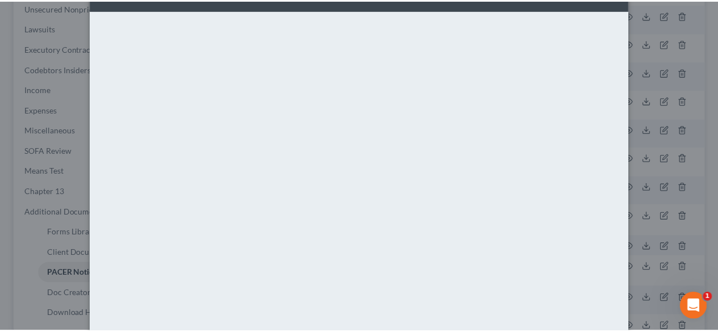
scroll to position [0, 0]
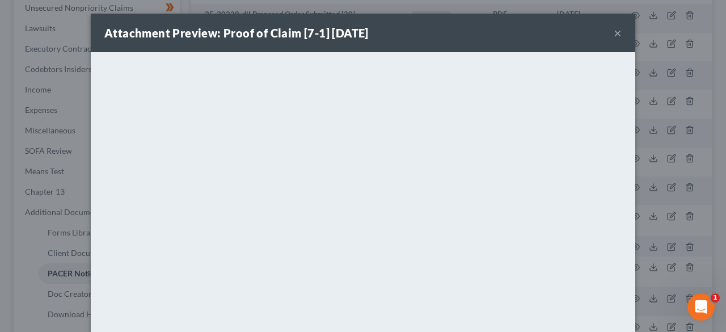
click at [616, 32] on button "×" at bounding box center [618, 33] width 8 height 14
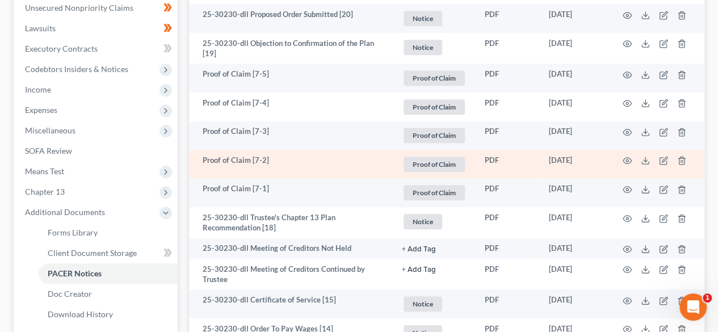
scroll to position [454, 0]
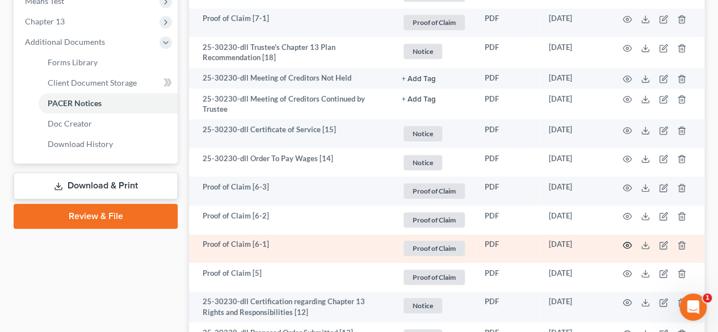
click at [626, 245] on icon "button" at bounding box center [626, 245] width 9 height 9
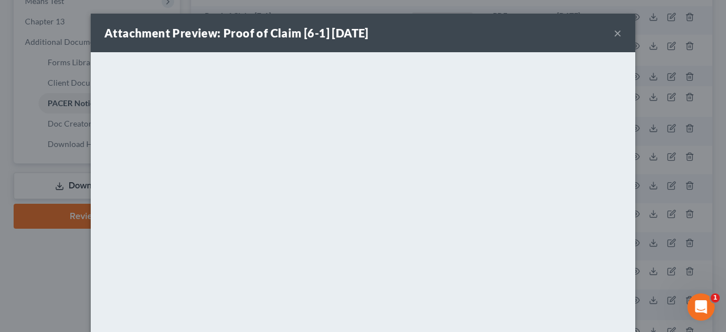
click at [617, 29] on button "×" at bounding box center [618, 33] width 8 height 14
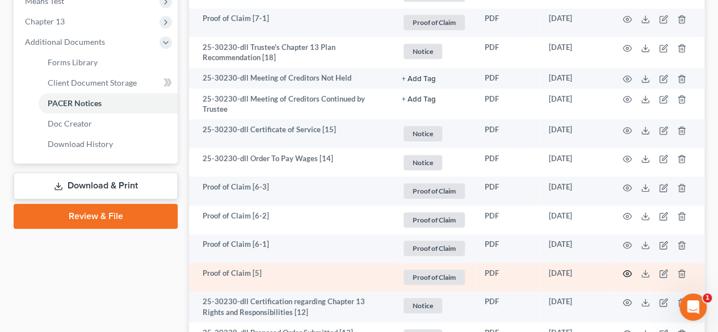
click at [625, 273] on icon "button" at bounding box center [626, 273] width 9 height 9
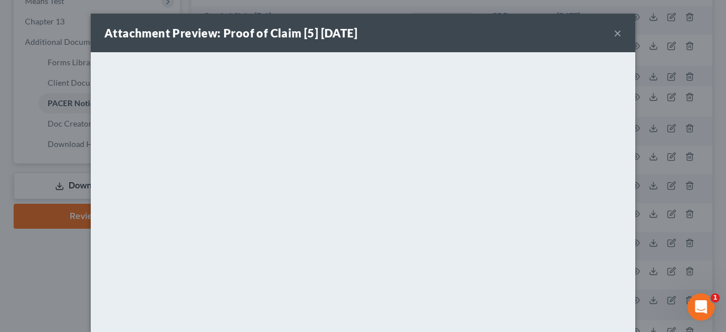
drag, startPoint x: 611, startPoint y: 34, endPoint x: 596, endPoint y: 56, distance: 26.9
click at [614, 36] on button "×" at bounding box center [618, 33] width 8 height 14
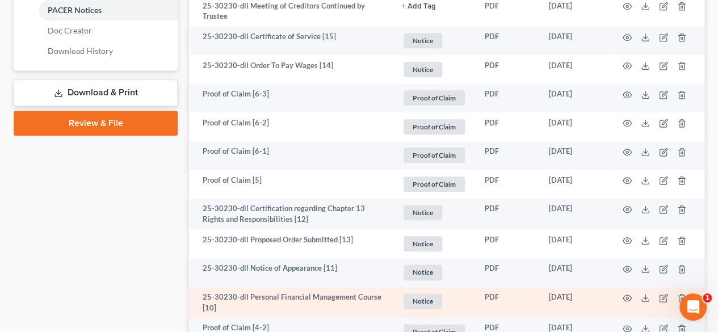
scroll to position [624, 0]
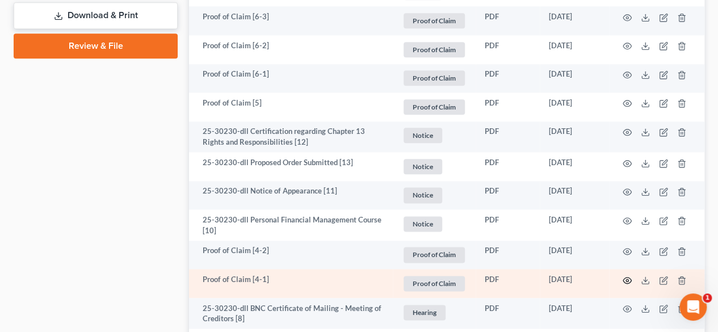
click at [626, 280] on icon "button" at bounding box center [626, 280] width 9 height 9
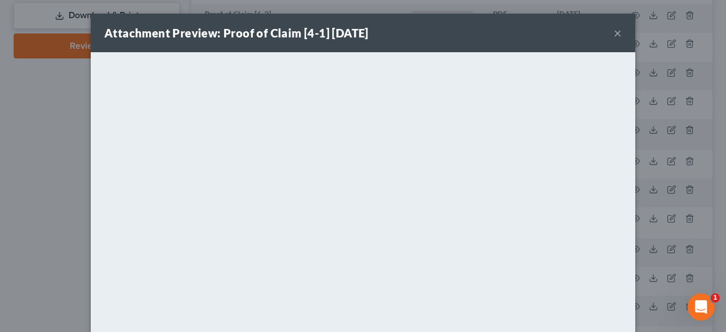
click at [615, 39] on button "×" at bounding box center [618, 33] width 8 height 14
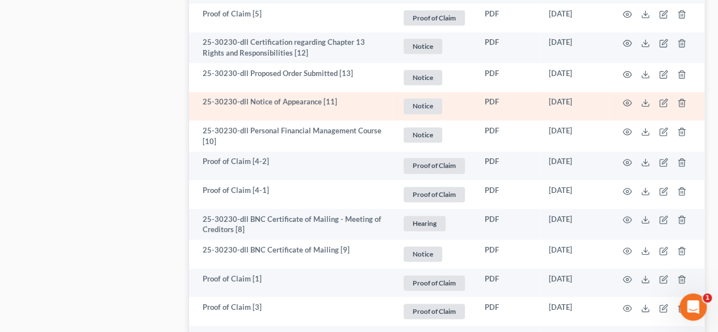
scroll to position [794, 0]
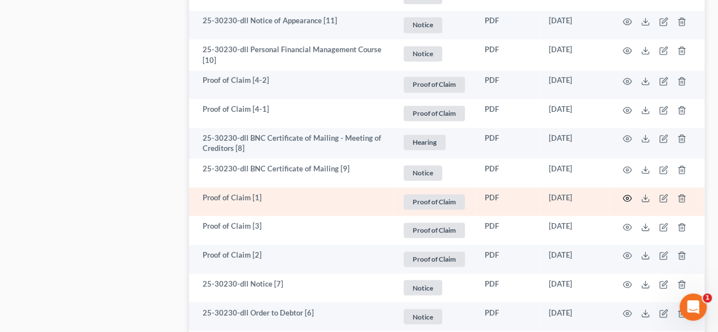
click at [630, 194] on icon "button" at bounding box center [626, 197] width 9 height 9
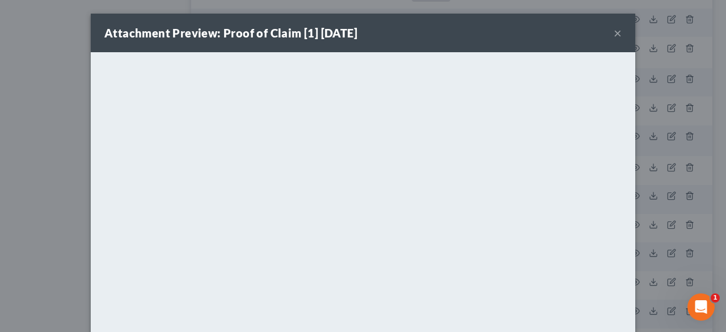
click at [614, 28] on button "×" at bounding box center [618, 33] width 8 height 14
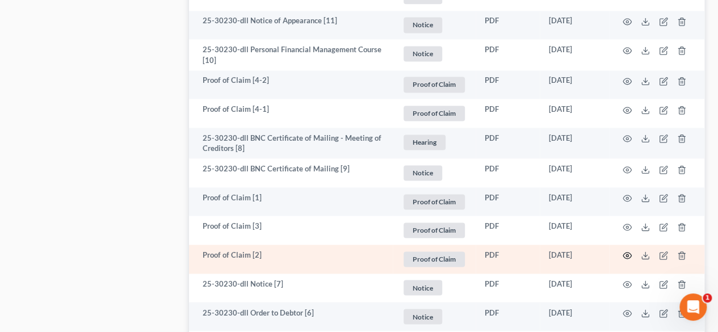
click at [624, 255] on icon "button" at bounding box center [626, 255] width 9 height 9
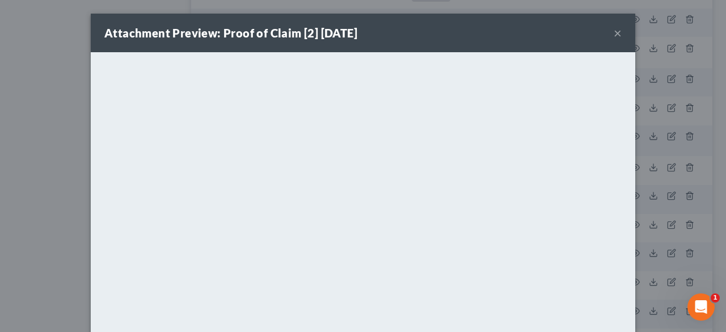
click at [614, 32] on button "×" at bounding box center [618, 33] width 8 height 14
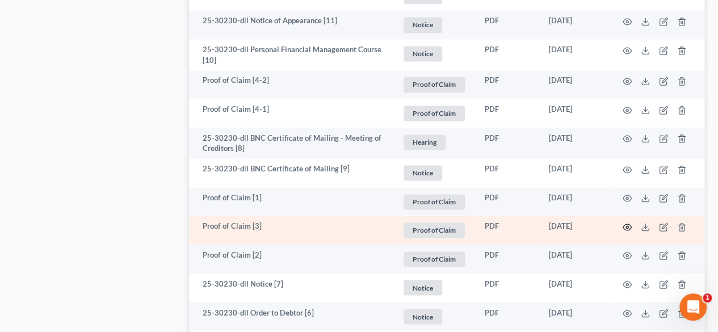
click at [625, 226] on icon "button" at bounding box center [626, 226] width 9 height 9
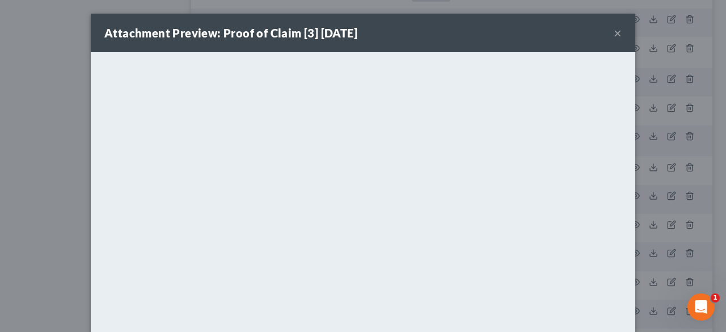
click at [614, 33] on button "×" at bounding box center [618, 33] width 8 height 14
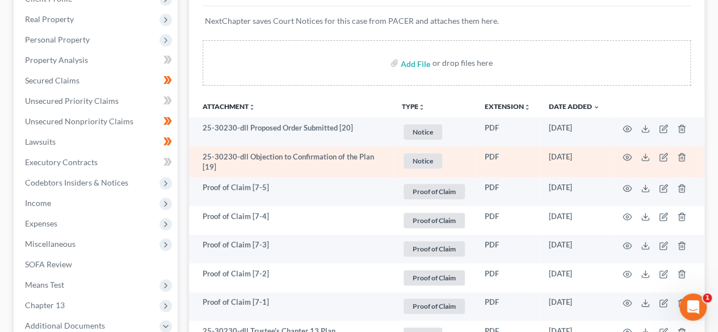
scroll to position [397, 0]
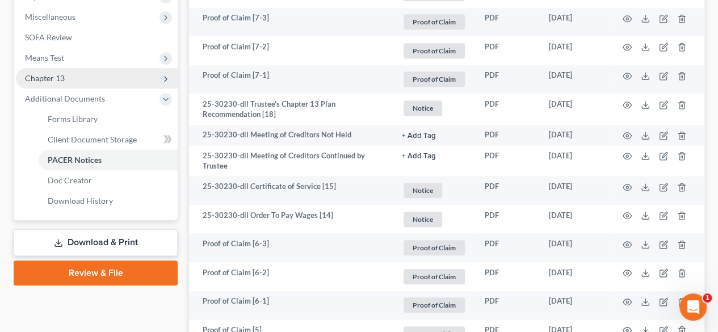
click at [61, 78] on span "Chapter 13" at bounding box center [45, 78] width 40 height 10
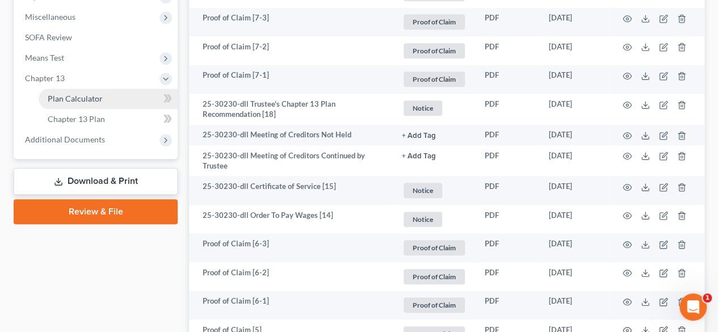
click at [85, 100] on span "Plan Calculator" at bounding box center [75, 99] width 55 height 10
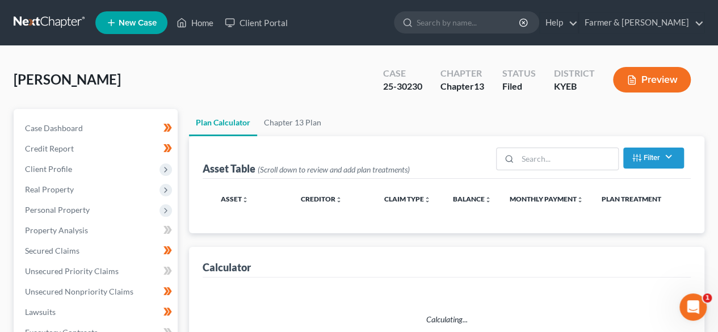
select select "59"
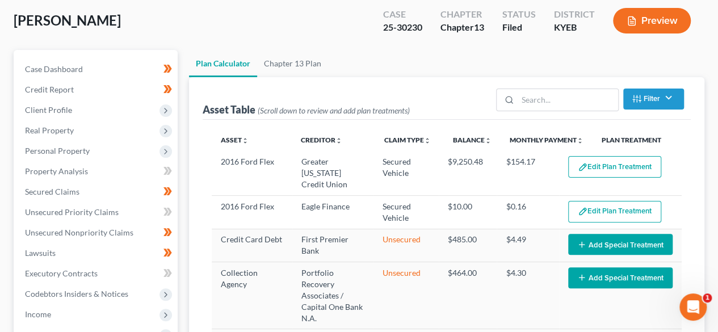
scroll to position [170, 0]
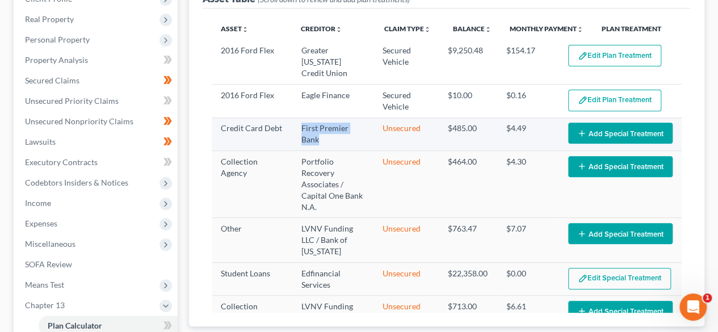
drag, startPoint x: 324, startPoint y: 144, endPoint x: 297, endPoint y: 133, distance: 29.3
click at [297, 133] on td "First Premier Bank" at bounding box center [332, 133] width 81 height 33
copy td "First Premier Bank"
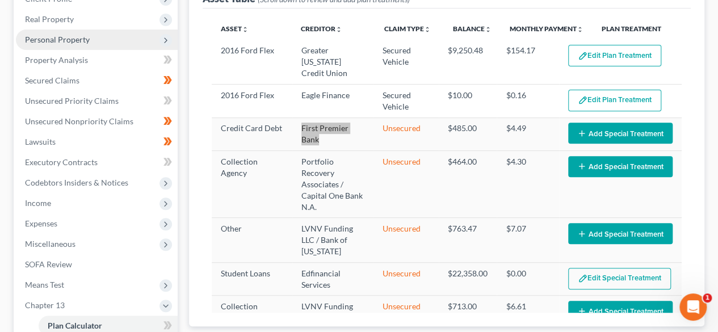
scroll to position [0, 0]
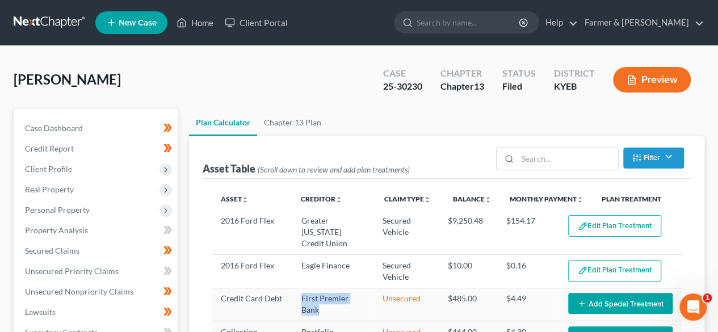
click at [56, 26] on link at bounding box center [50, 22] width 73 height 20
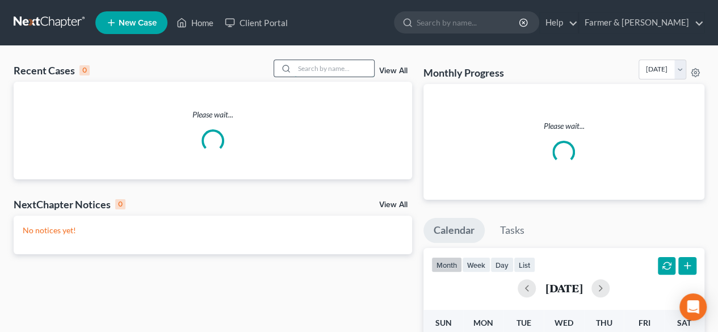
click at [305, 69] on input "search" at bounding box center [333, 68] width 79 height 16
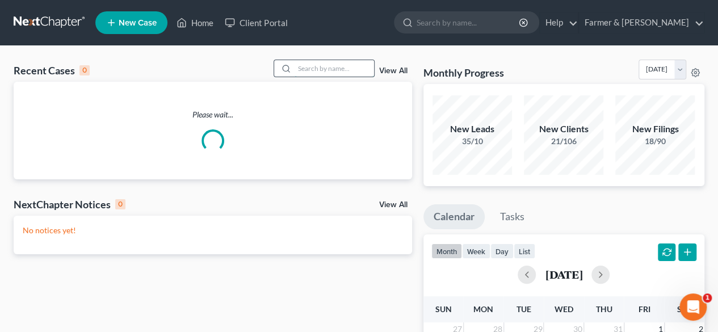
paste input "25-30951"
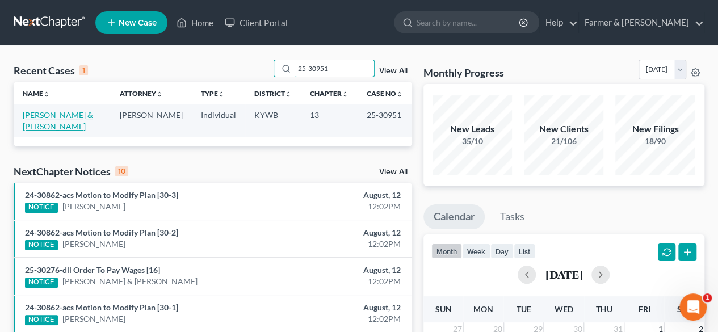
type input "25-30951"
click at [58, 115] on link "[PERSON_NAME] & [PERSON_NAME]" at bounding box center [58, 120] width 70 height 21
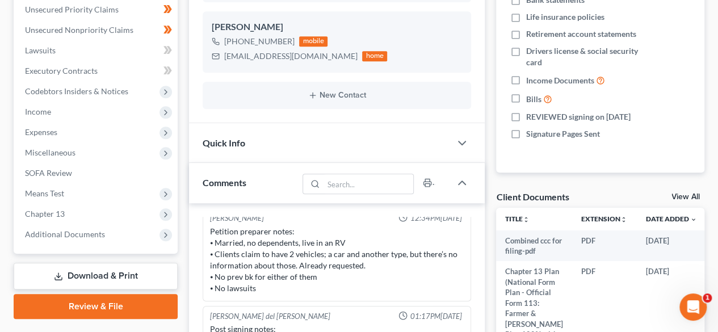
scroll to position [340, 0]
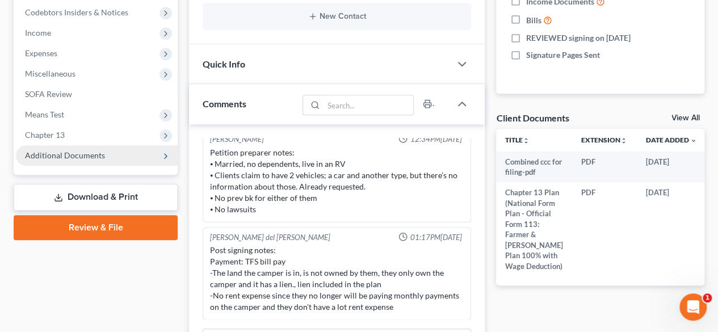
click at [79, 151] on span "Additional Documents" at bounding box center [65, 155] width 80 height 10
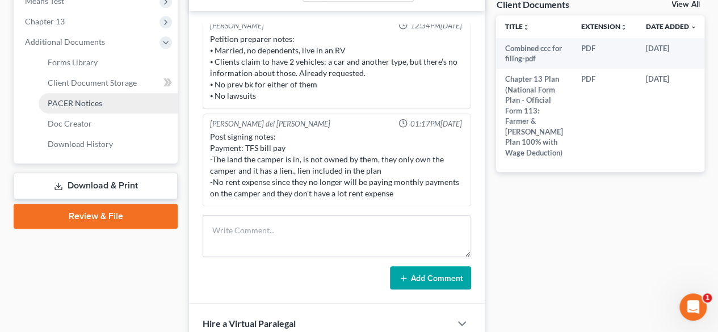
click at [99, 107] on link "PACER Notices" at bounding box center [108, 103] width 139 height 20
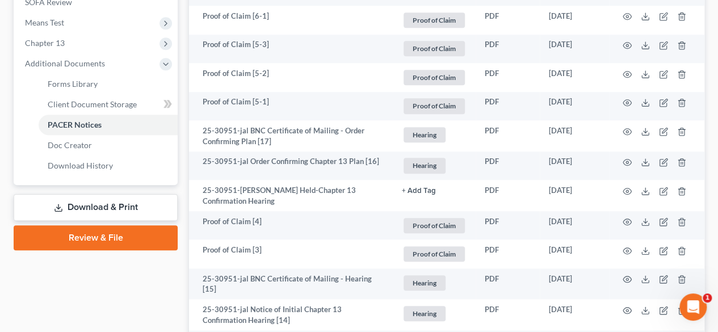
scroll to position [319, 0]
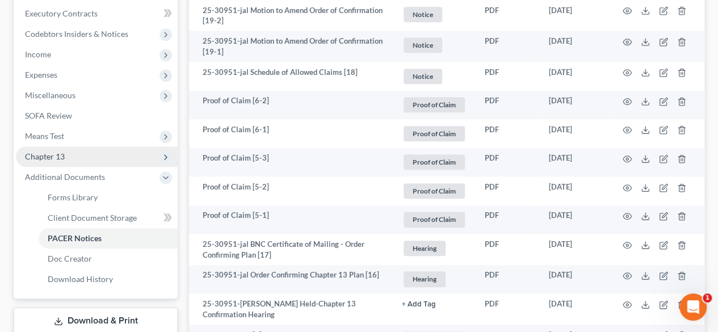
click at [47, 154] on span "Chapter 13" at bounding box center [45, 156] width 40 height 10
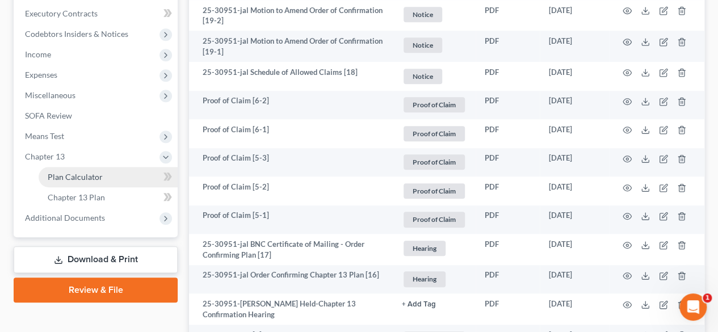
click at [86, 175] on span "Plan Calculator" at bounding box center [75, 177] width 55 height 10
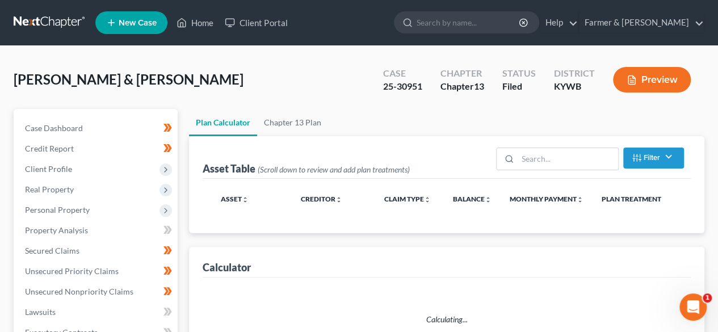
select select "59"
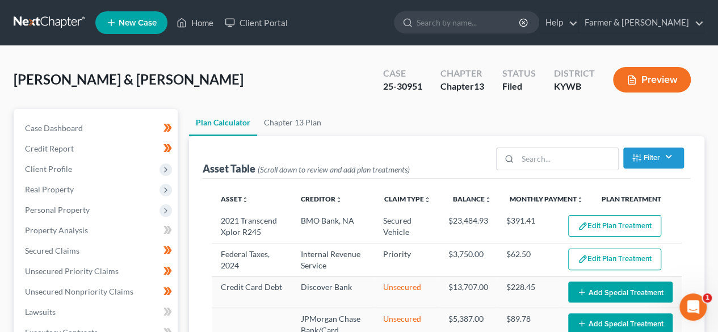
click at [48, 16] on link at bounding box center [50, 22] width 73 height 20
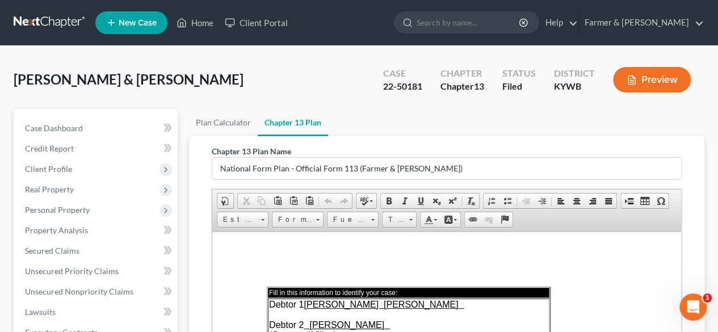
click at [49, 23] on link at bounding box center [50, 22] width 73 height 20
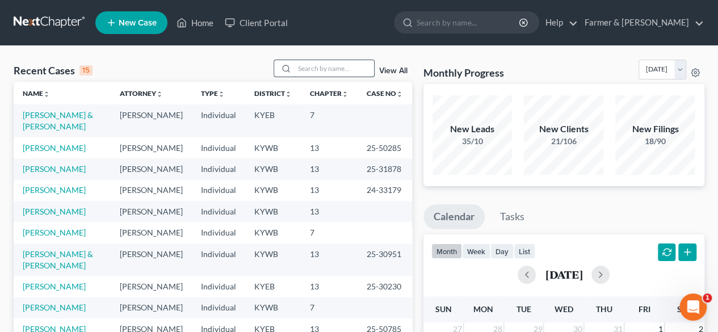
click at [305, 69] on input "search" at bounding box center [333, 68] width 79 height 16
paste input "24-10453"
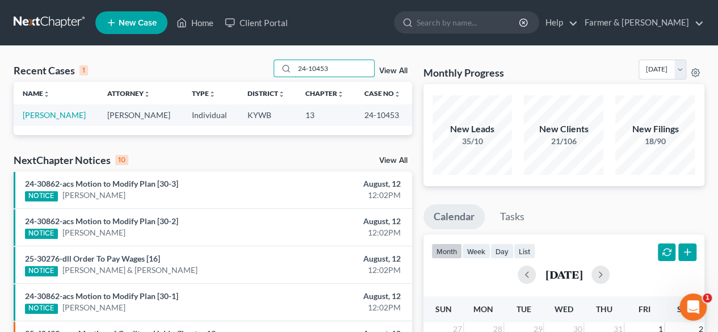
type input "24-10453"
click at [53, 116] on link "Campbell, William" at bounding box center [54, 115] width 63 height 10
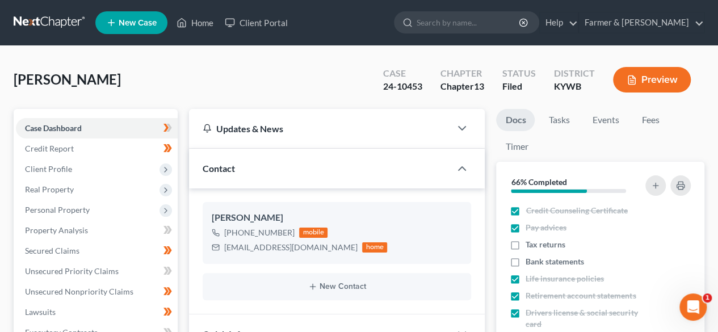
scroll to position [436, 0]
drag, startPoint x: 30, startPoint y: 20, endPoint x: 65, endPoint y: 10, distance: 35.9
click at [31, 20] on link at bounding box center [50, 22] width 73 height 20
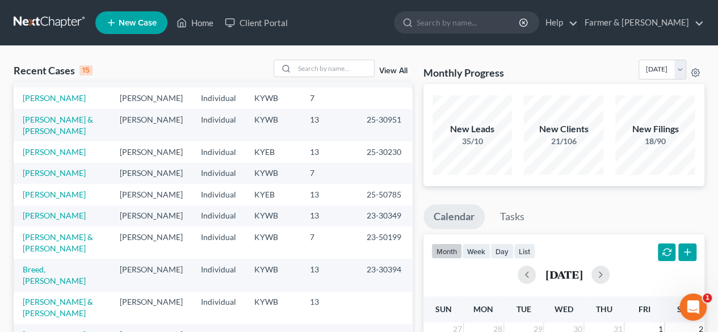
scroll to position [180, 0]
click at [52, 264] on link "Breed, [PERSON_NAME]" at bounding box center [54, 274] width 63 height 21
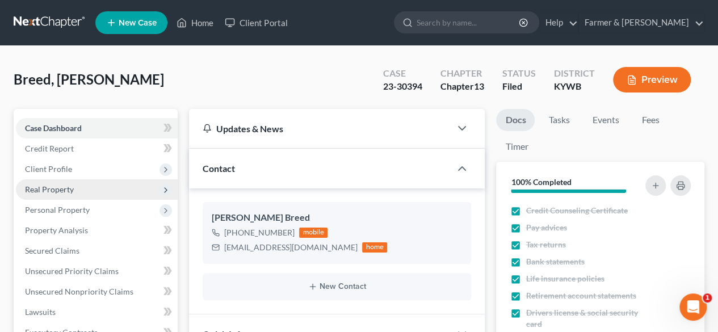
scroll to position [227, 0]
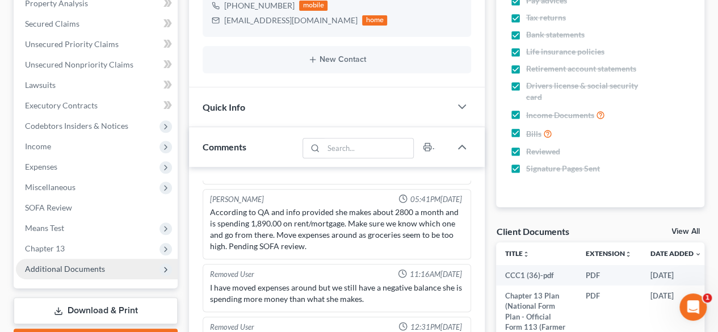
click at [57, 265] on span "Additional Documents" at bounding box center [65, 269] width 80 height 10
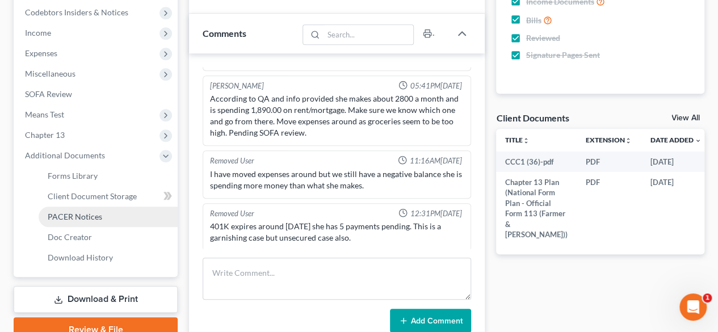
click at [87, 217] on span "PACER Notices" at bounding box center [75, 217] width 54 height 10
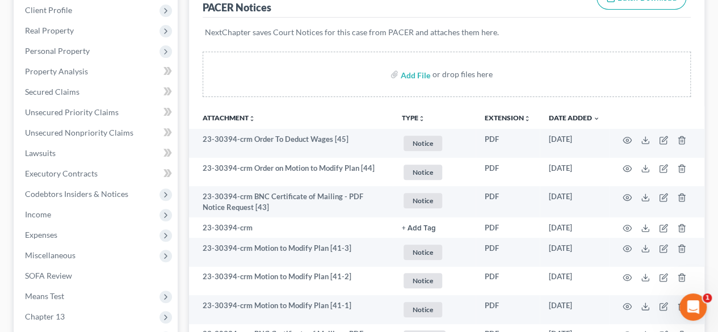
scroll to position [227, 0]
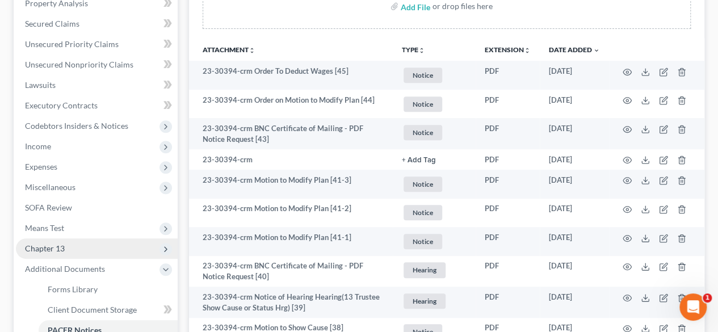
click at [82, 245] on span "Chapter 13" at bounding box center [97, 248] width 162 height 20
drag, startPoint x: 94, startPoint y: 271, endPoint x: 113, endPoint y: 257, distance: 24.1
click at [93, 271] on span "Plan Calculator" at bounding box center [75, 269] width 55 height 10
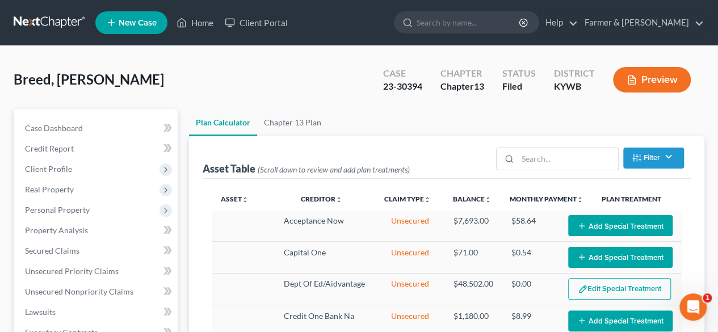
select select "59"
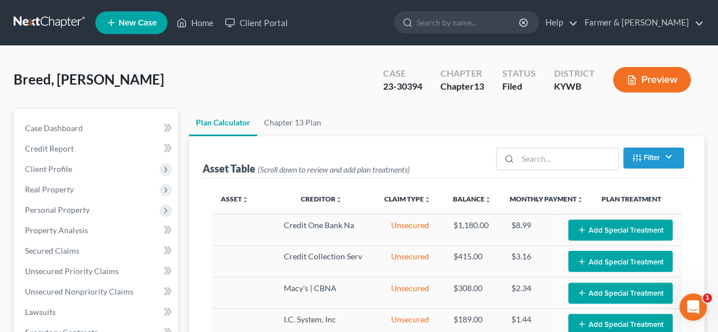
click at [47, 22] on link at bounding box center [50, 22] width 73 height 20
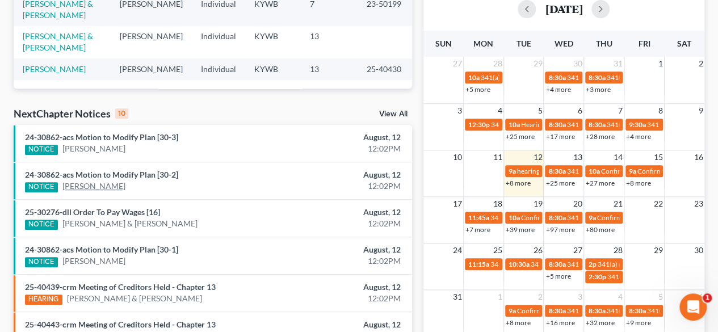
scroll to position [284, 0]
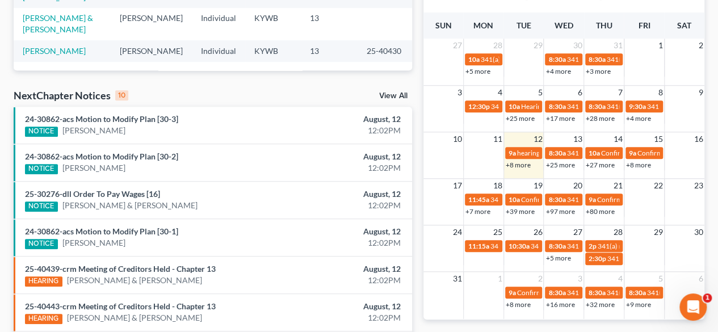
click at [109, 235] on div "24-30862-acs Motion to Modify Plan [30-1] NOTICE [PERSON_NAME]" at bounding box center [148, 237] width 258 height 23
click at [117, 229] on link "24-30862-acs Motion to Modify Plan [30-1]" at bounding box center [101, 231] width 153 height 10
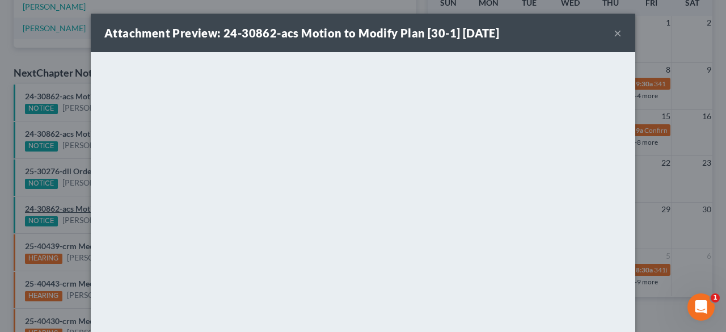
scroll to position [78, 0]
click at [614, 34] on button "×" at bounding box center [618, 33] width 8 height 14
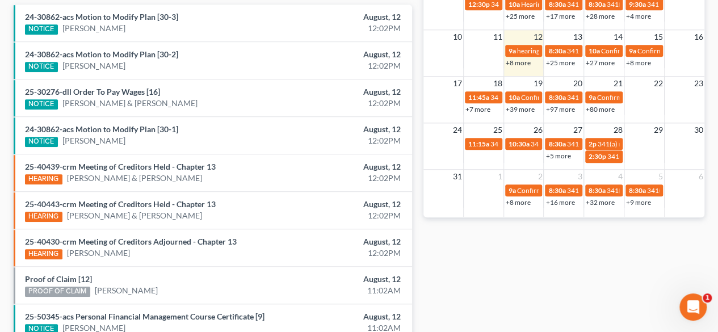
scroll to position [284, 0]
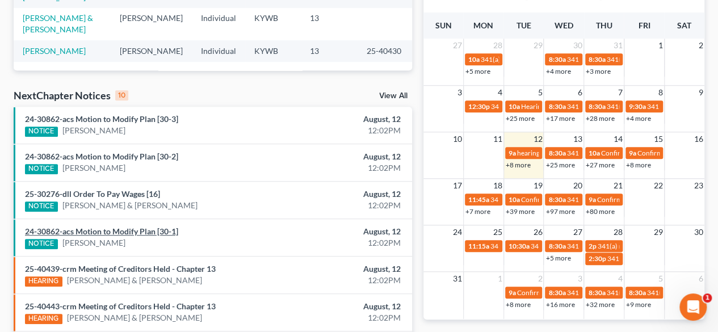
click at [120, 229] on link "24-30862-acs Motion to Modify Plan [30-1]" at bounding box center [101, 231] width 153 height 10
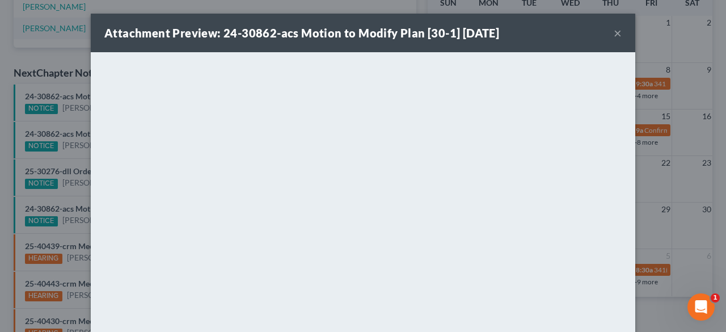
scroll to position [78, 0]
drag, startPoint x: 269, startPoint y: 33, endPoint x: 313, endPoint y: 52, distance: 48.0
click at [220, 35] on strong "Attachment Preview: 24-30862-acs Motion to Modify Plan [30-1] [DATE]" at bounding box center [301, 33] width 395 height 14
copy strong "24-30862"
click at [614, 31] on button "×" at bounding box center [618, 33] width 8 height 14
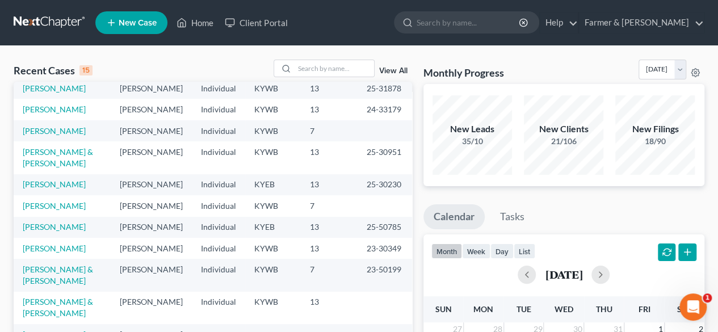
scroll to position [0, 0]
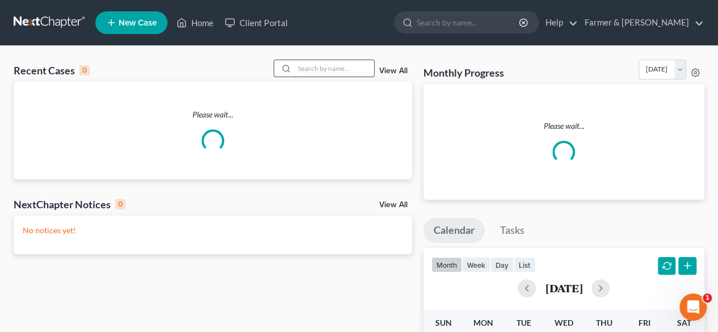
click at [317, 74] on input "search" at bounding box center [333, 68] width 79 height 16
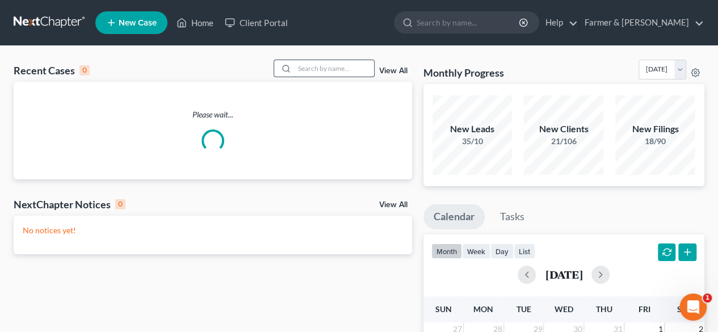
paste input "24-10633"
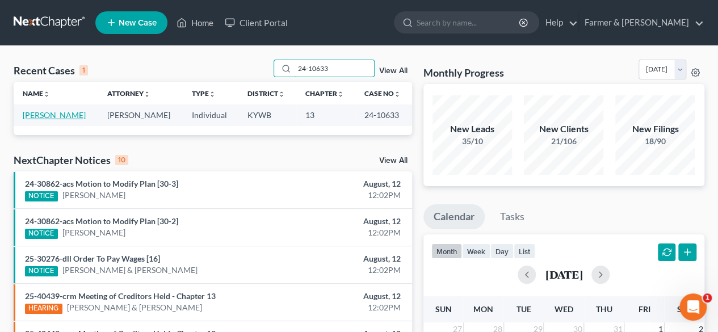
type input "24-10633"
drag, startPoint x: 62, startPoint y: 113, endPoint x: 191, endPoint y: 109, distance: 128.3
click at [64, 113] on link "[PERSON_NAME]" at bounding box center [54, 115] width 63 height 10
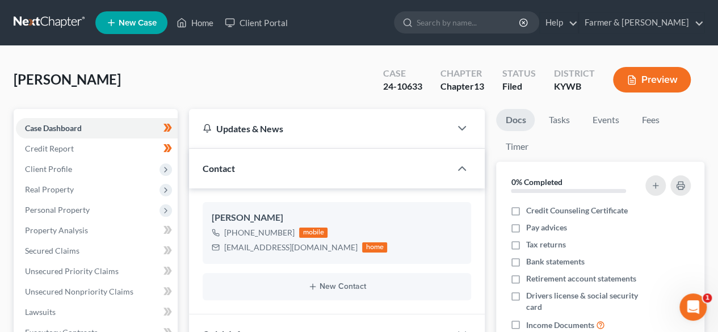
scroll to position [118, 0]
click at [44, 20] on link at bounding box center [50, 22] width 73 height 20
